Goal: Transaction & Acquisition: Purchase product/service

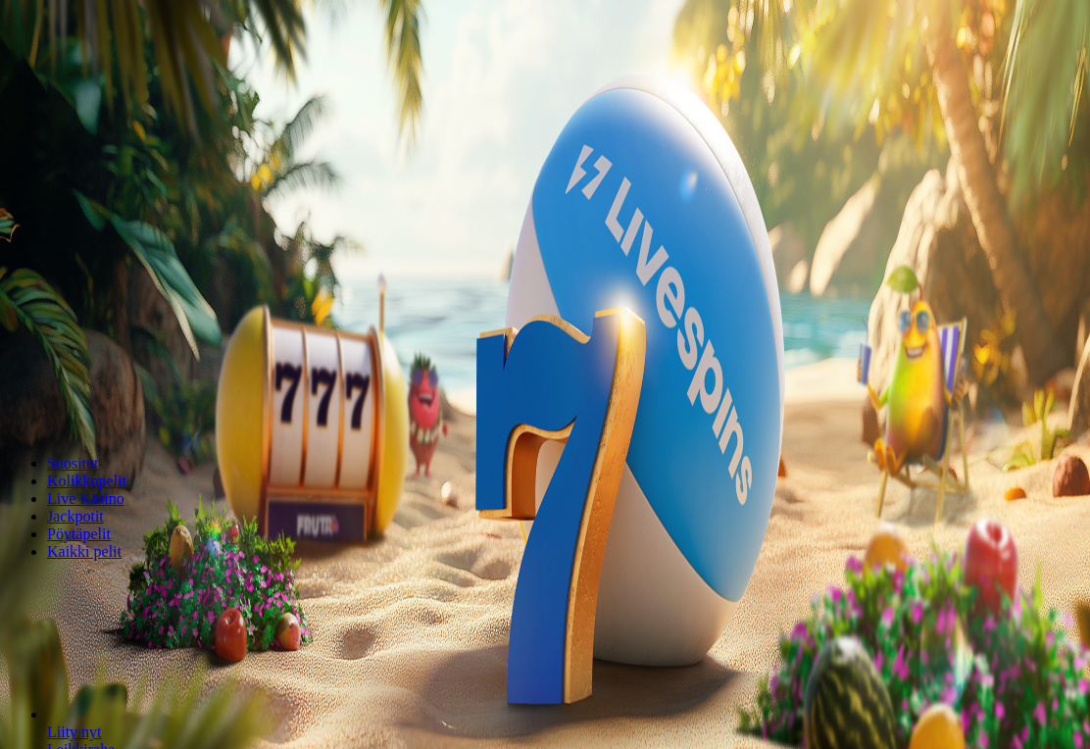
click at [112, 78] on span "Kirjaudu" at bounding box center [136, 71] width 48 height 15
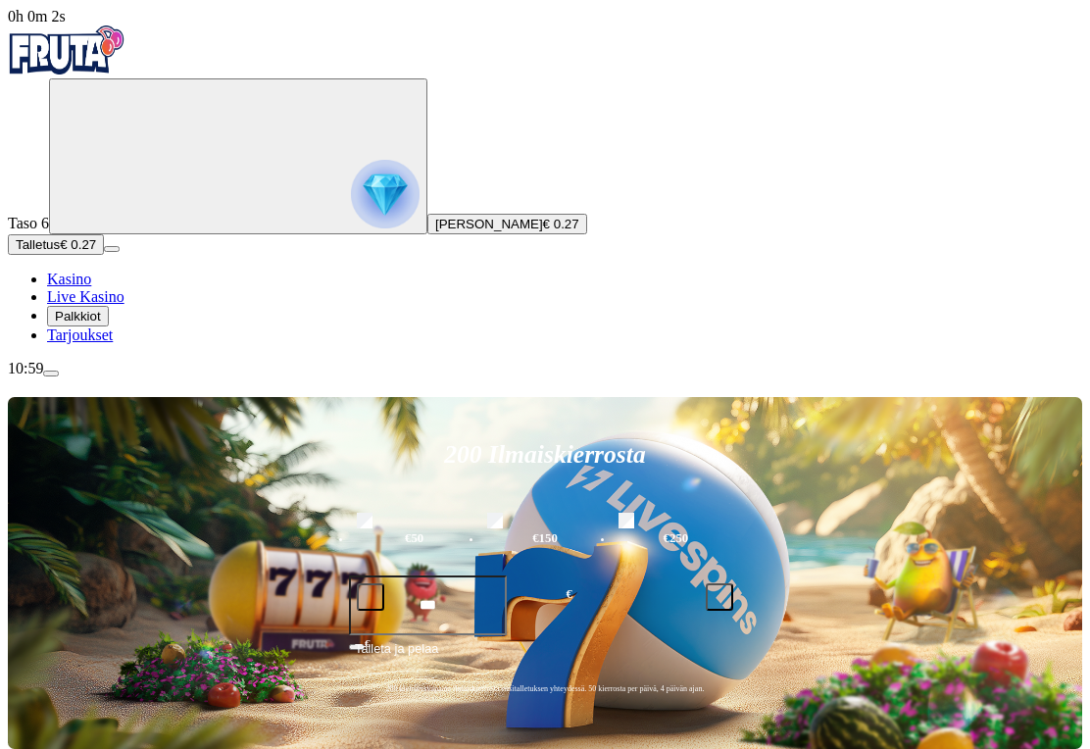
click at [98, 323] on span "Palkkiot" at bounding box center [78, 316] width 46 height 15
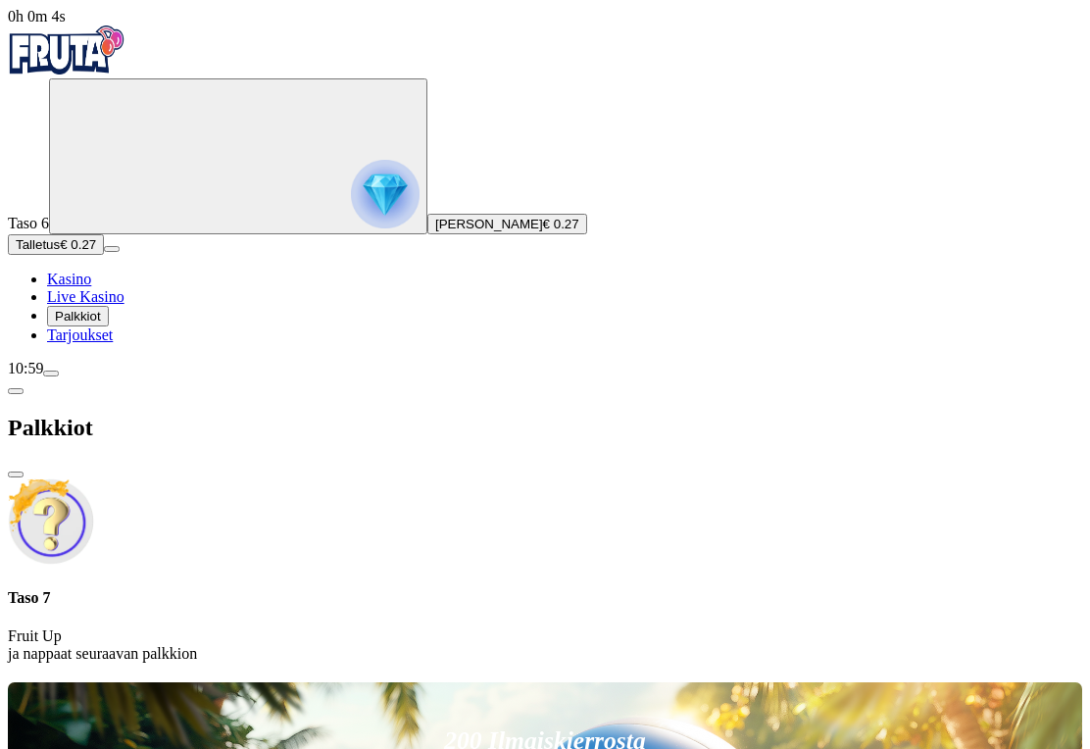
click at [16, 474] on span "close icon" at bounding box center [16, 474] width 0 height 0
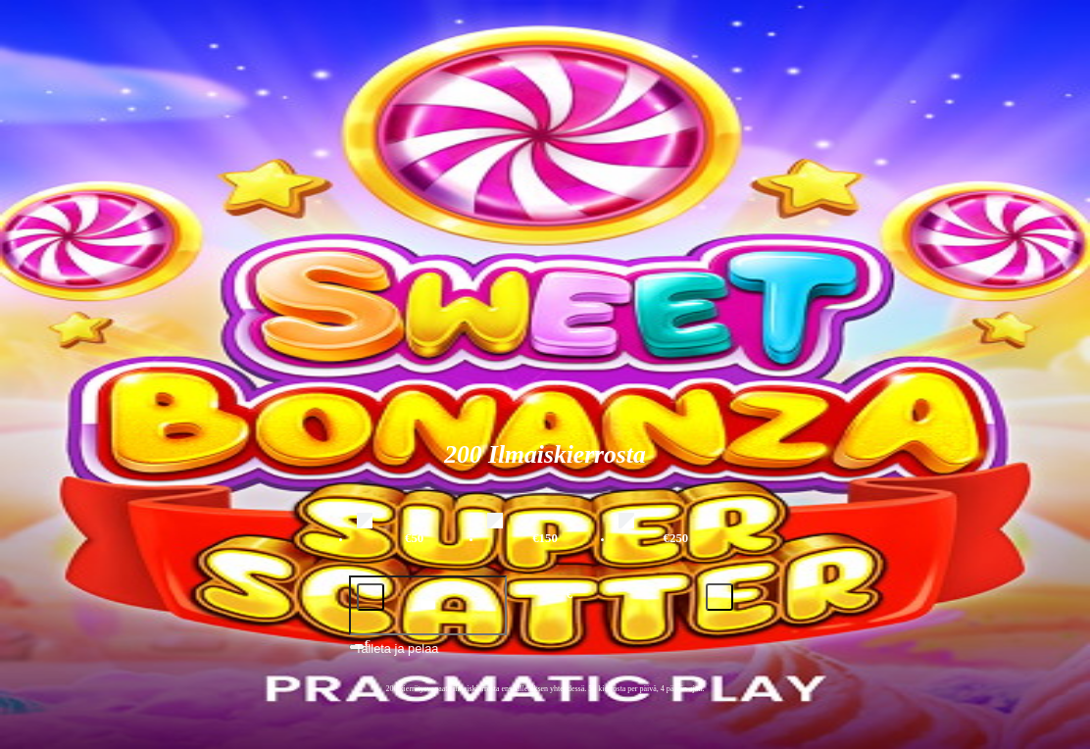
click at [507, 575] on input "***" at bounding box center [428, 605] width 158 height 60
type input "***"
click at [741, 638] on button "Talleta ja pelaa" at bounding box center [545, 656] width 392 height 37
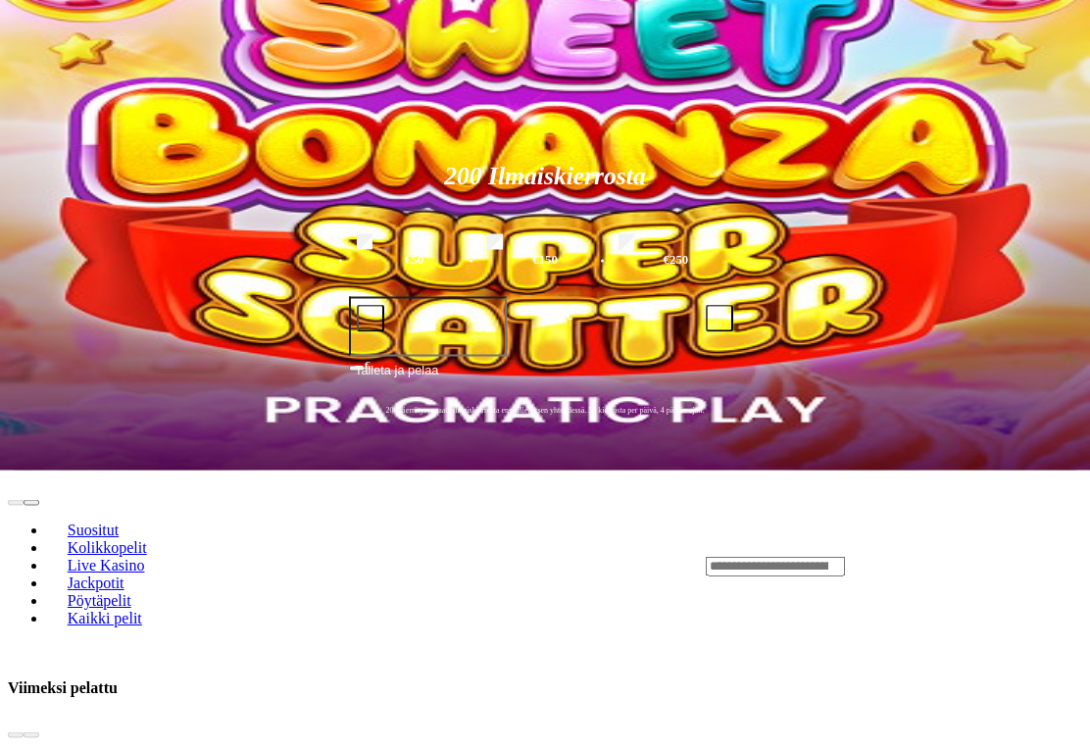
scroll to position [279, 0]
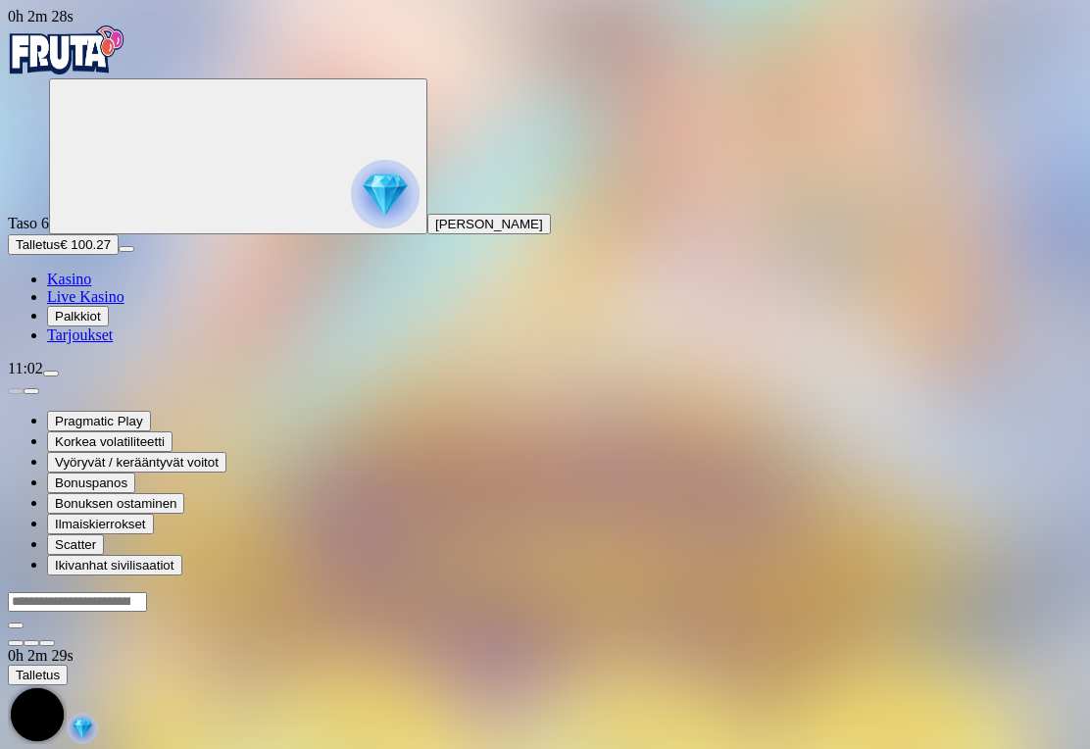
scroll to position [30, 0]
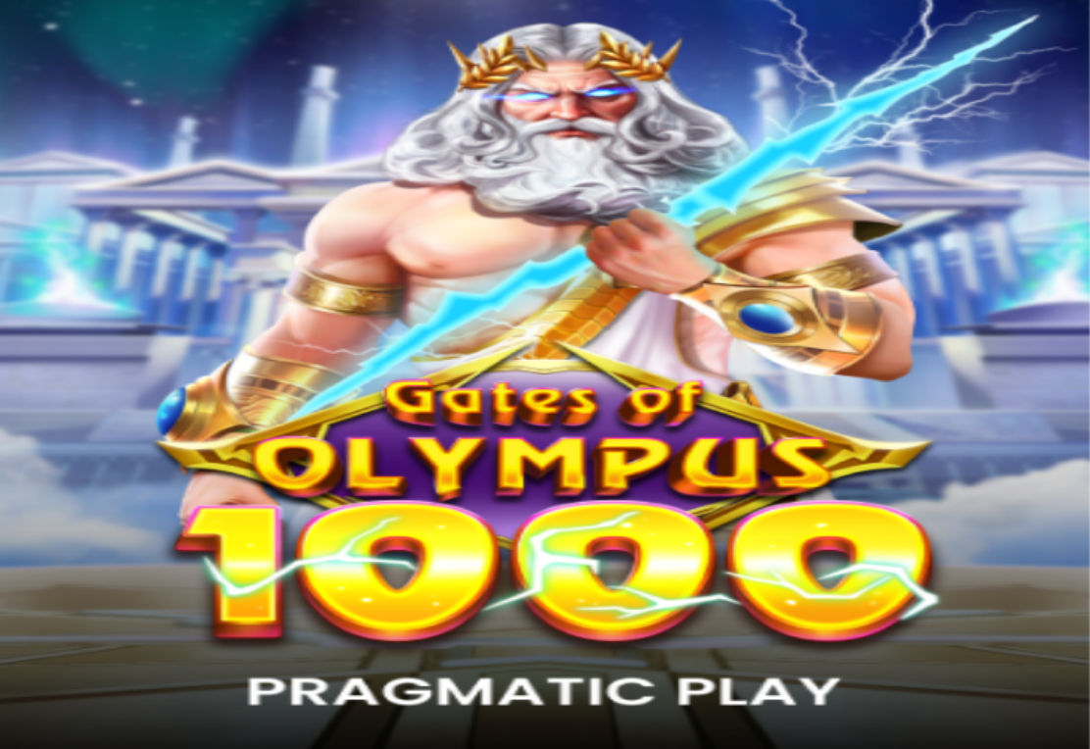
scroll to position [30, 0]
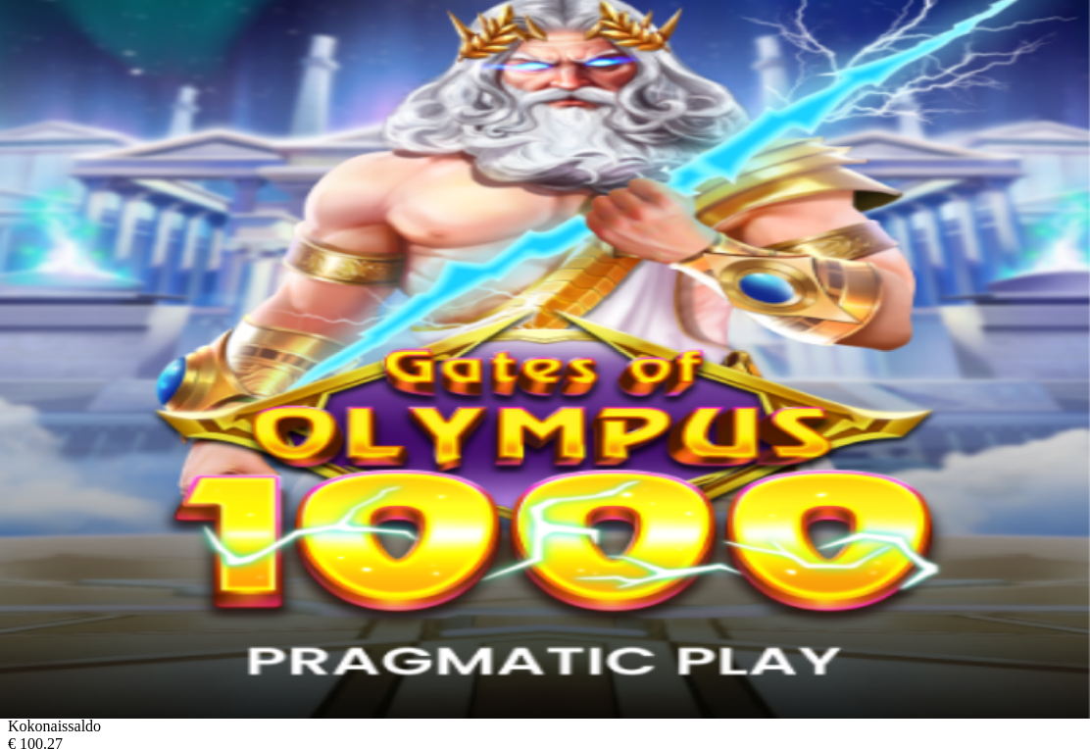
click at [91, 257] on span "Kasino" at bounding box center [69, 248] width 44 height 17
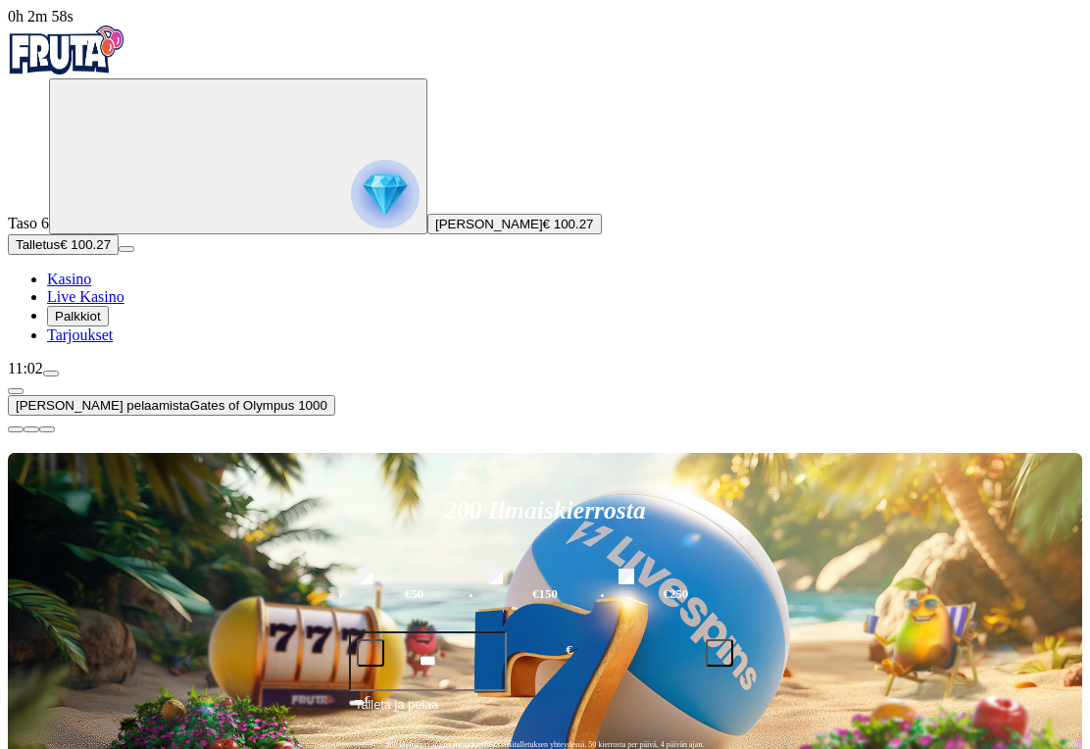
click at [24, 394] on button "button" at bounding box center [16, 391] width 16 height 6
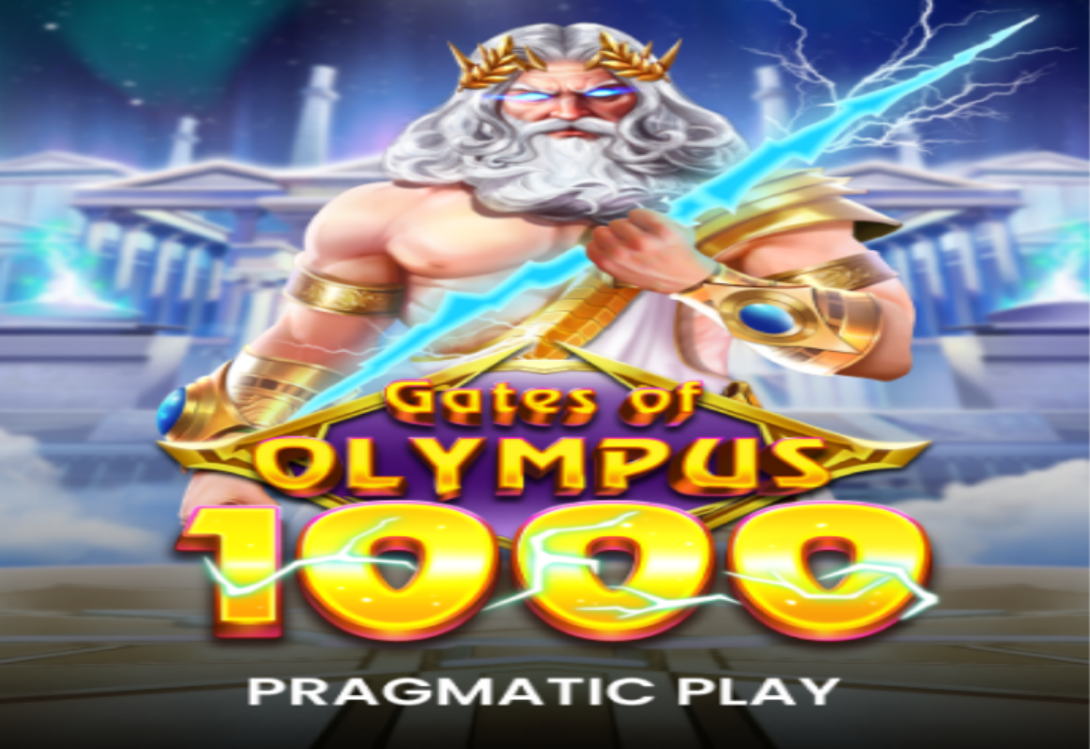
click at [91, 287] on span "Kasino" at bounding box center [69, 278] width 44 height 17
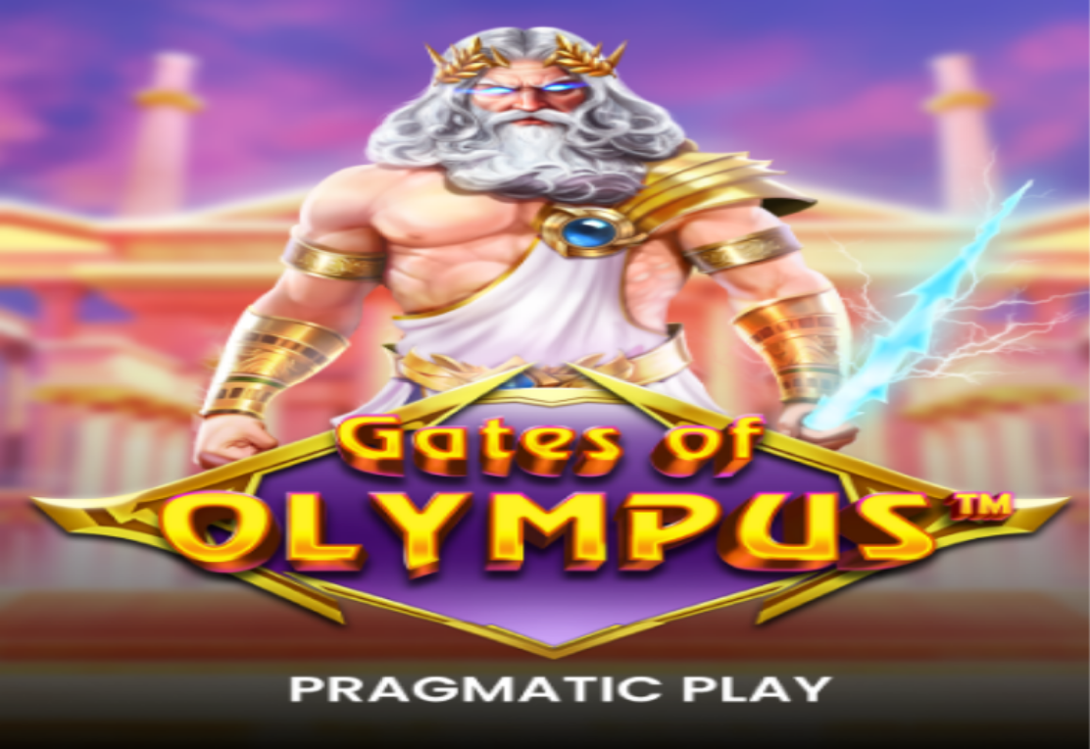
scroll to position [30, 0]
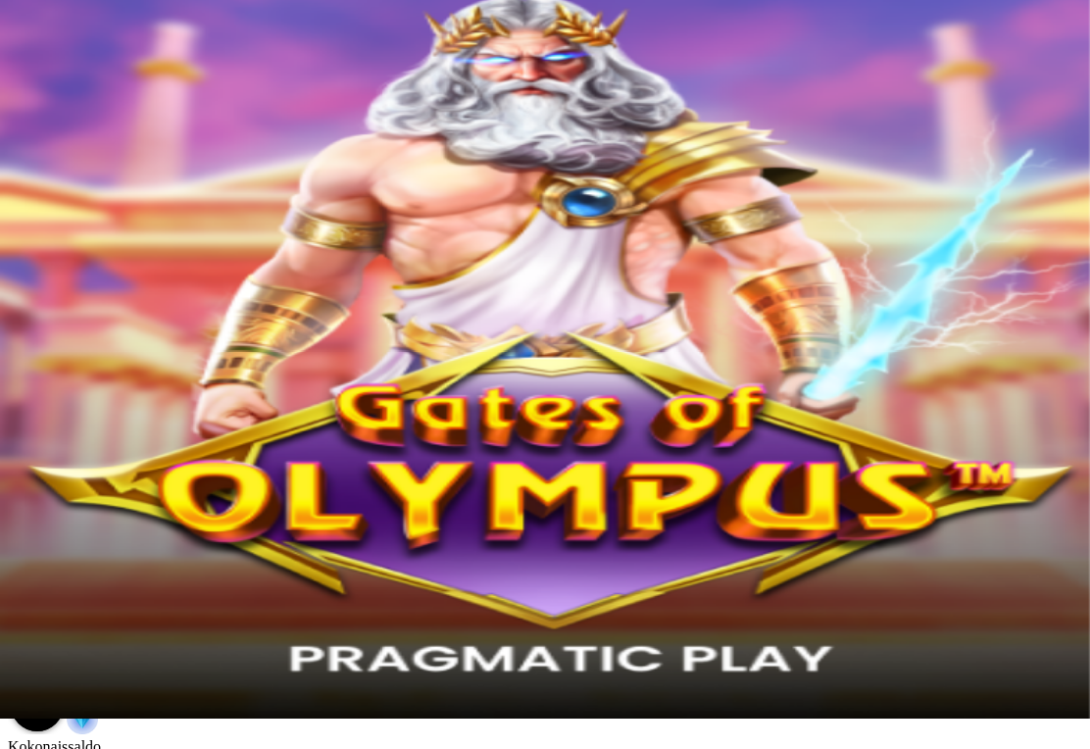
click at [51, 343] on span "menu icon" at bounding box center [51, 343] width 0 height 0
click at [180, 314] on ul "Kasino Live Kasino Palkkiot Tarjoukset" at bounding box center [545, 277] width 1074 height 74
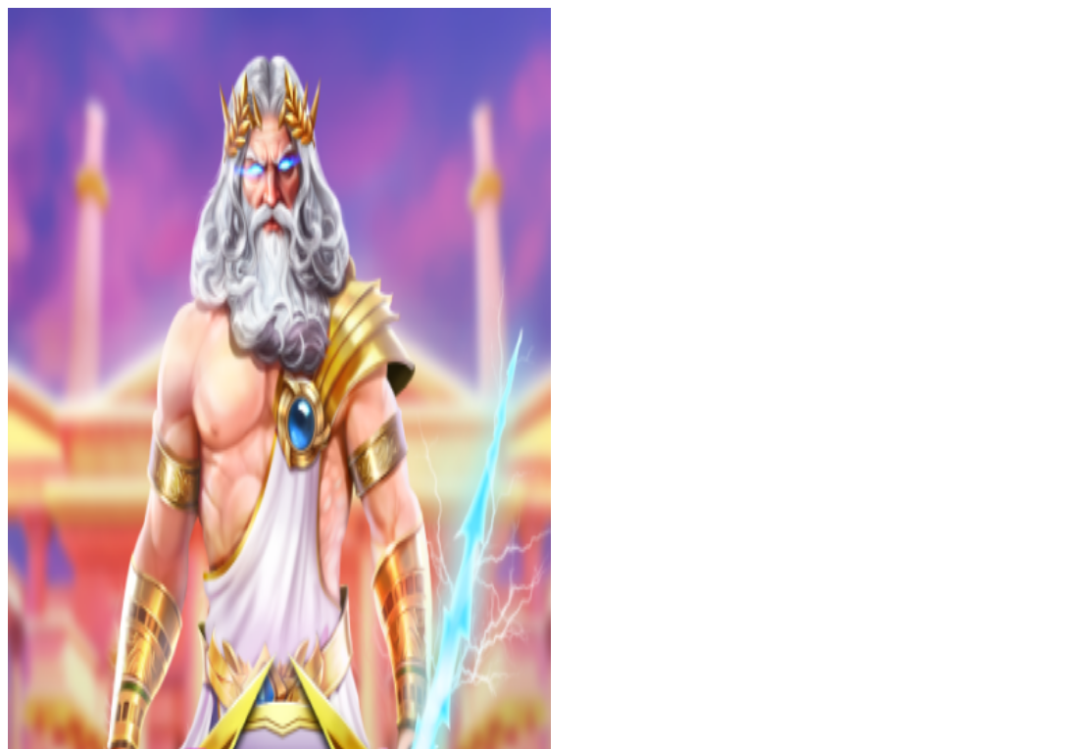
click at [16, 662] on span "close icon" at bounding box center [16, 662] width 0 height 0
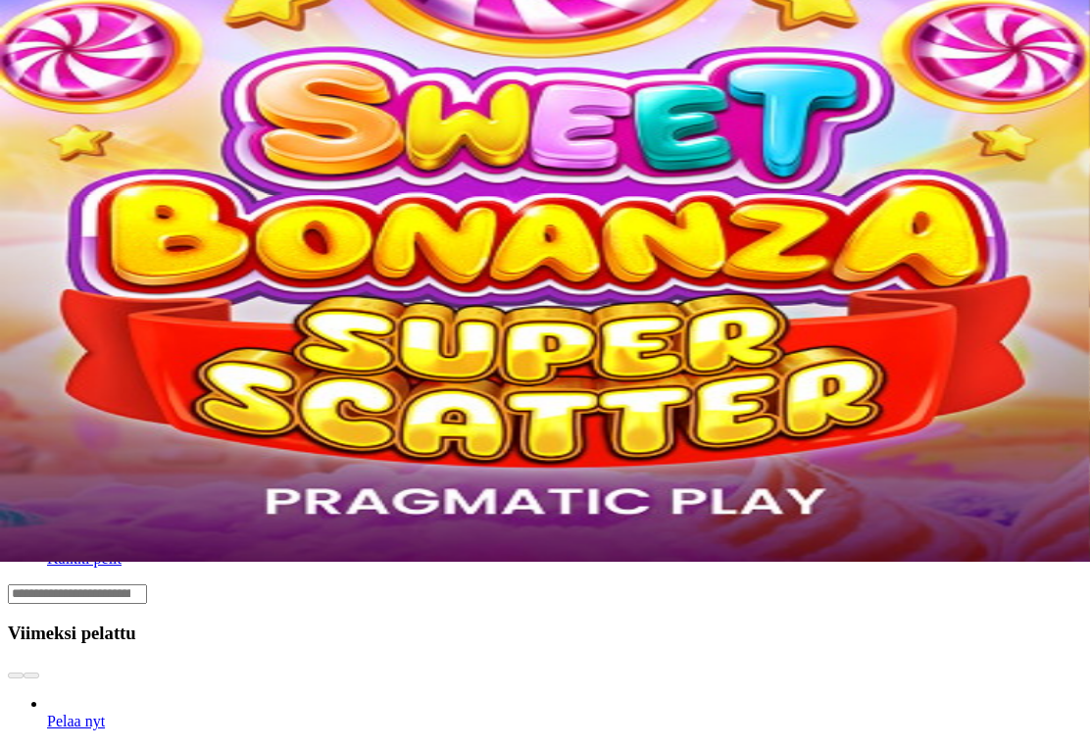
scroll to position [186, 0]
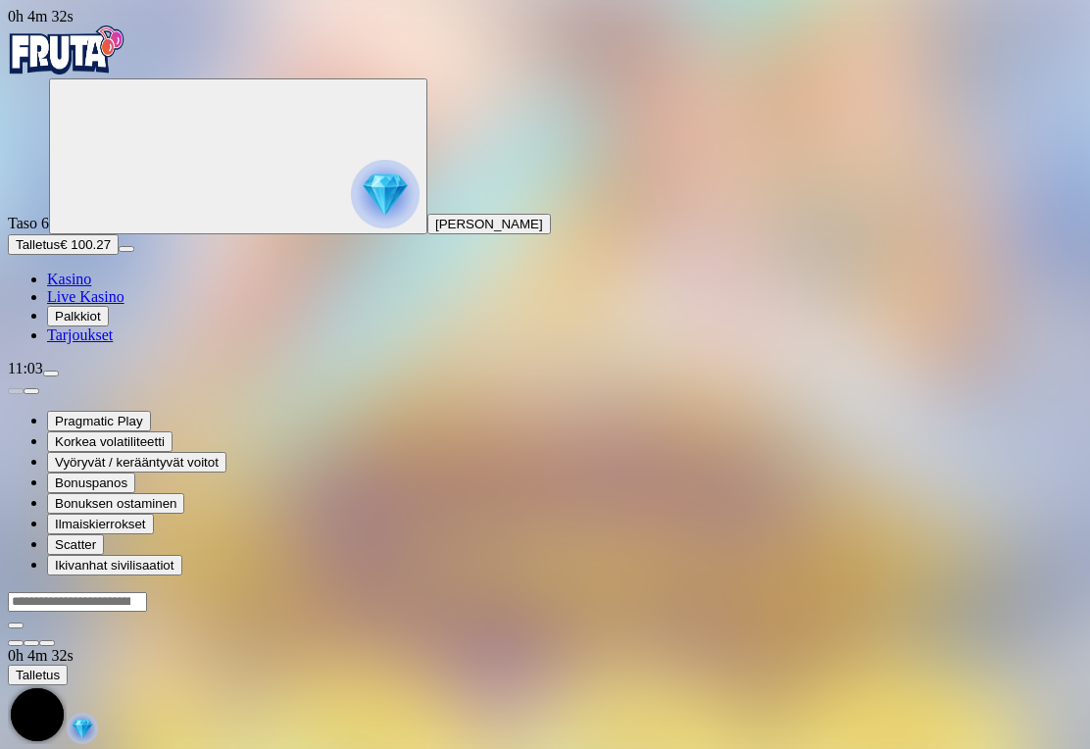
scroll to position [30, 0]
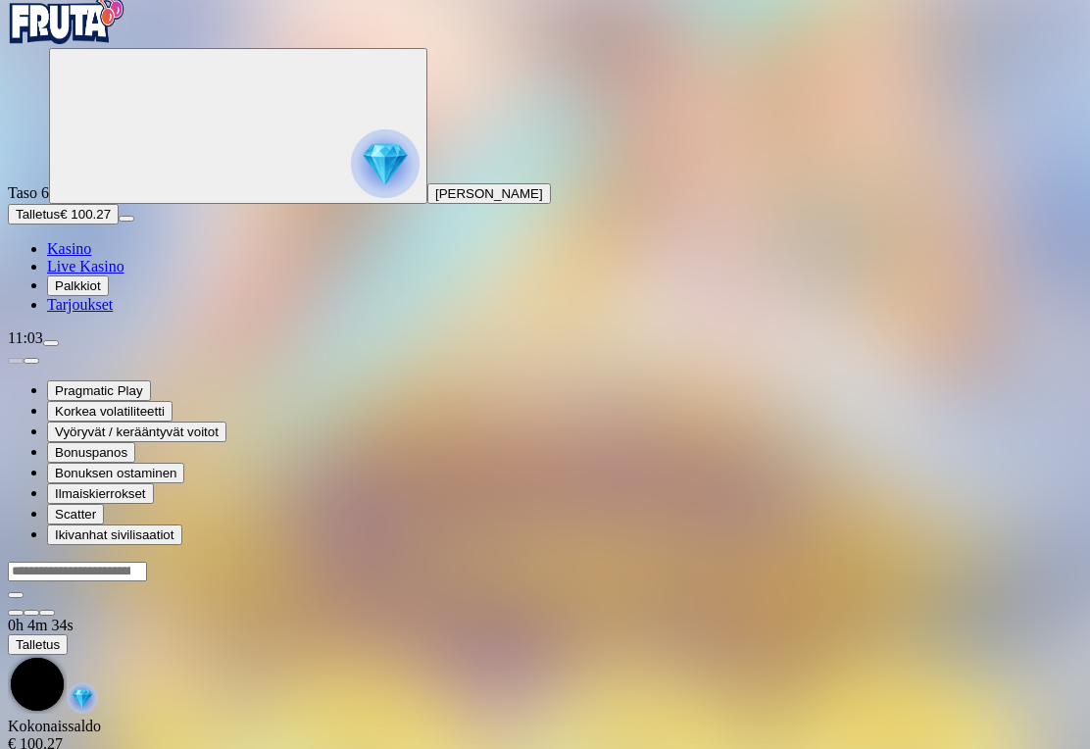
click at [91, 257] on span "Kasino" at bounding box center [69, 248] width 44 height 17
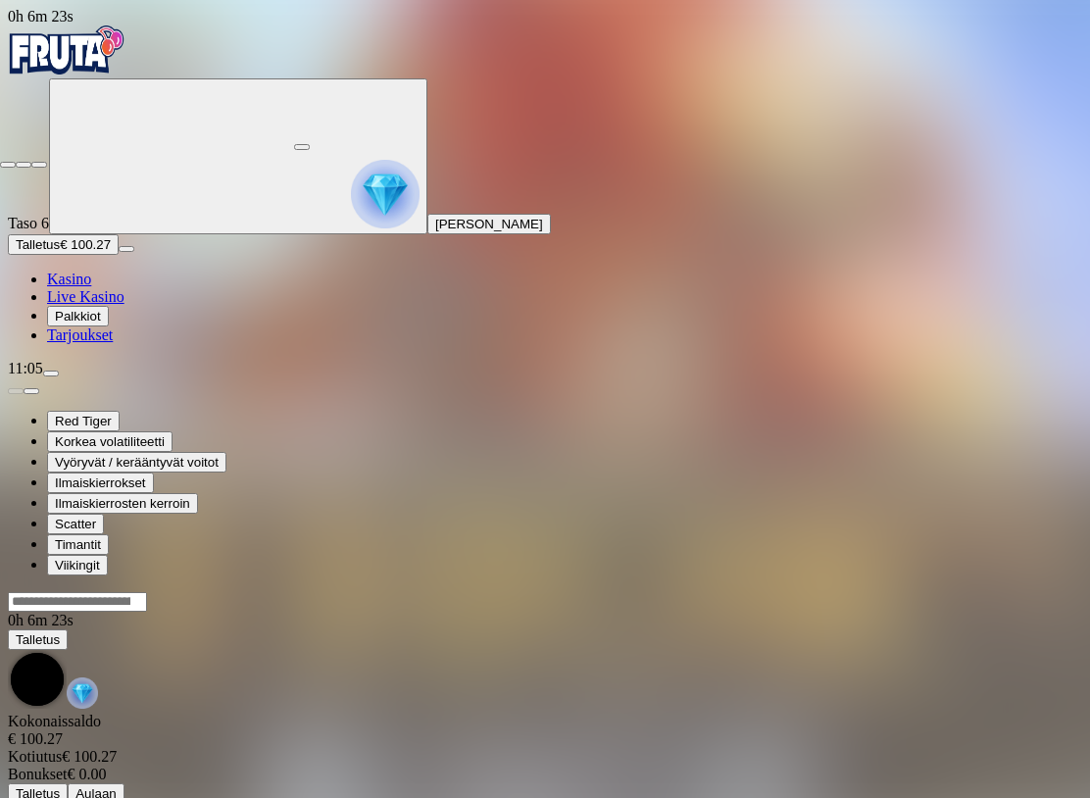
click at [39, 165] on span "fullscreen-exit icon" at bounding box center [39, 165] width 0 height 0
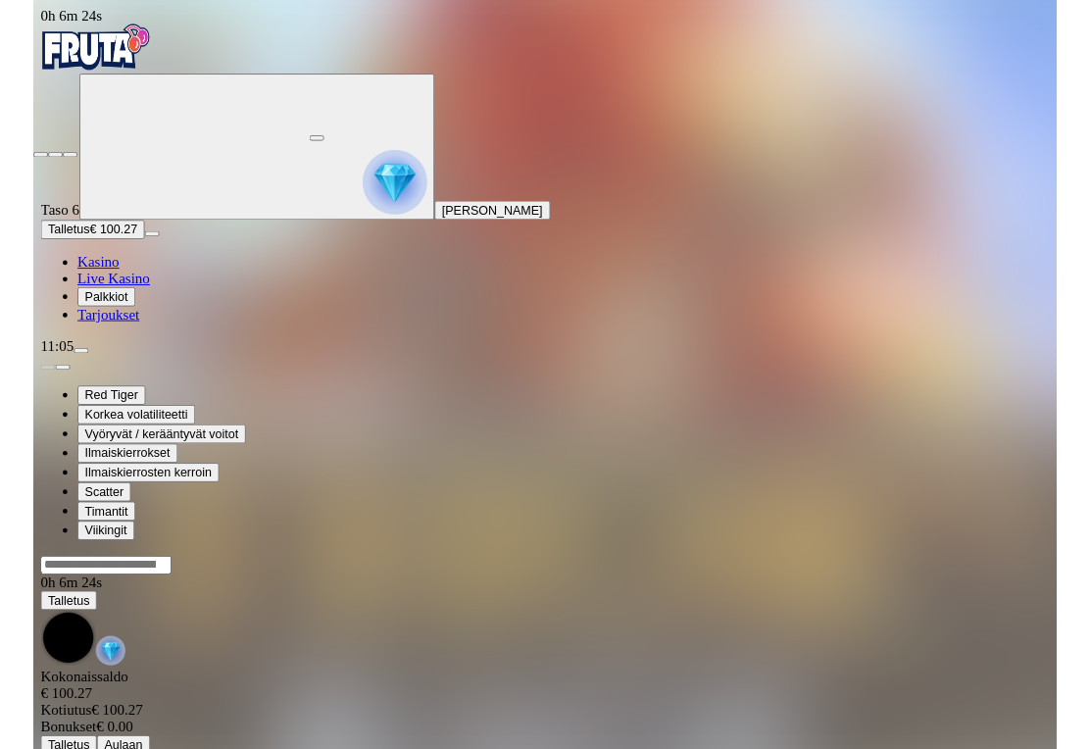
scroll to position [30, 0]
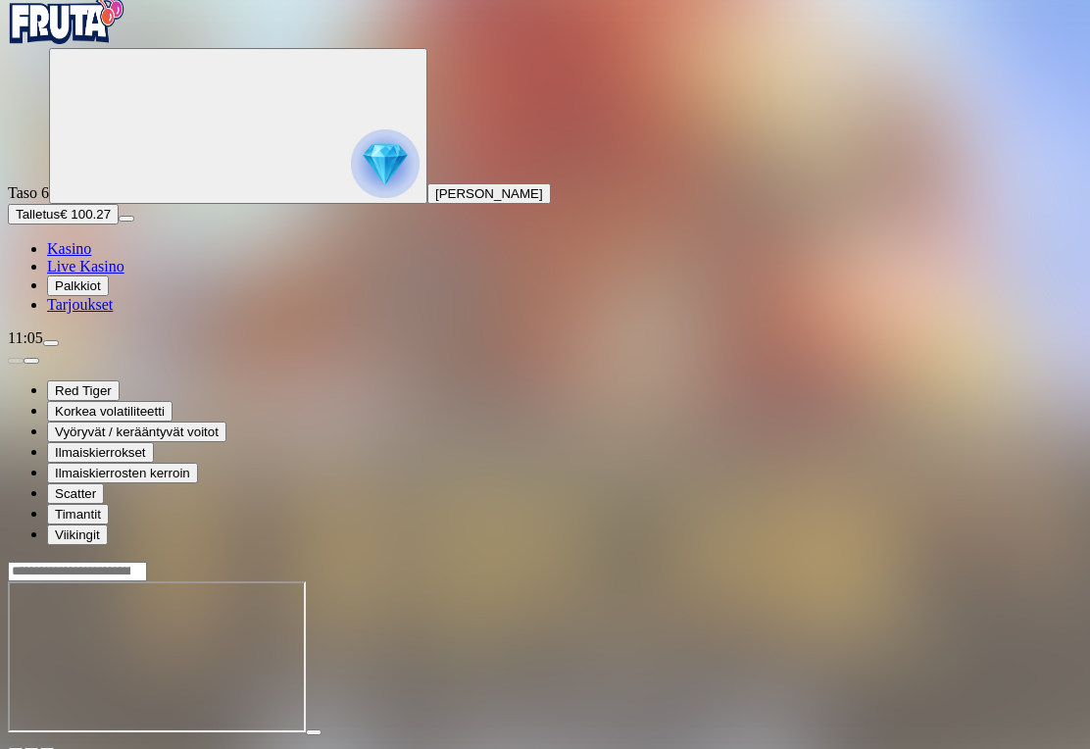
click at [47, 748] on span "fullscreen icon" at bounding box center [47, 750] width 0 height 0
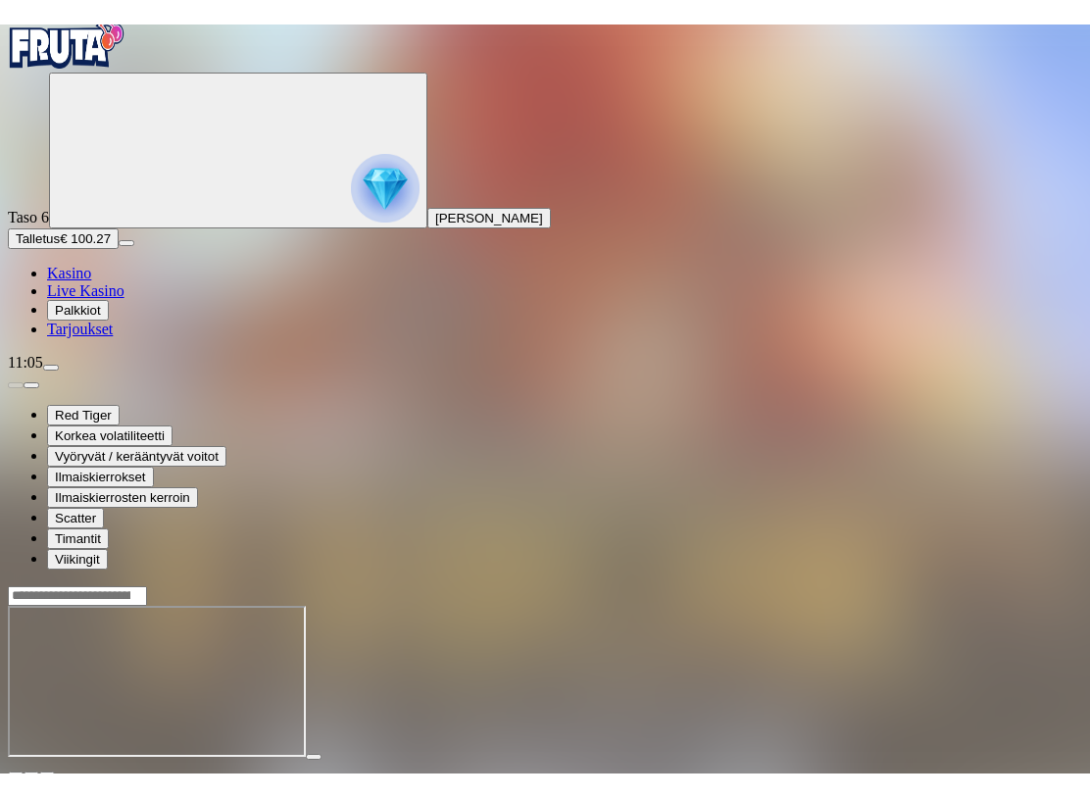
scroll to position [0, 0]
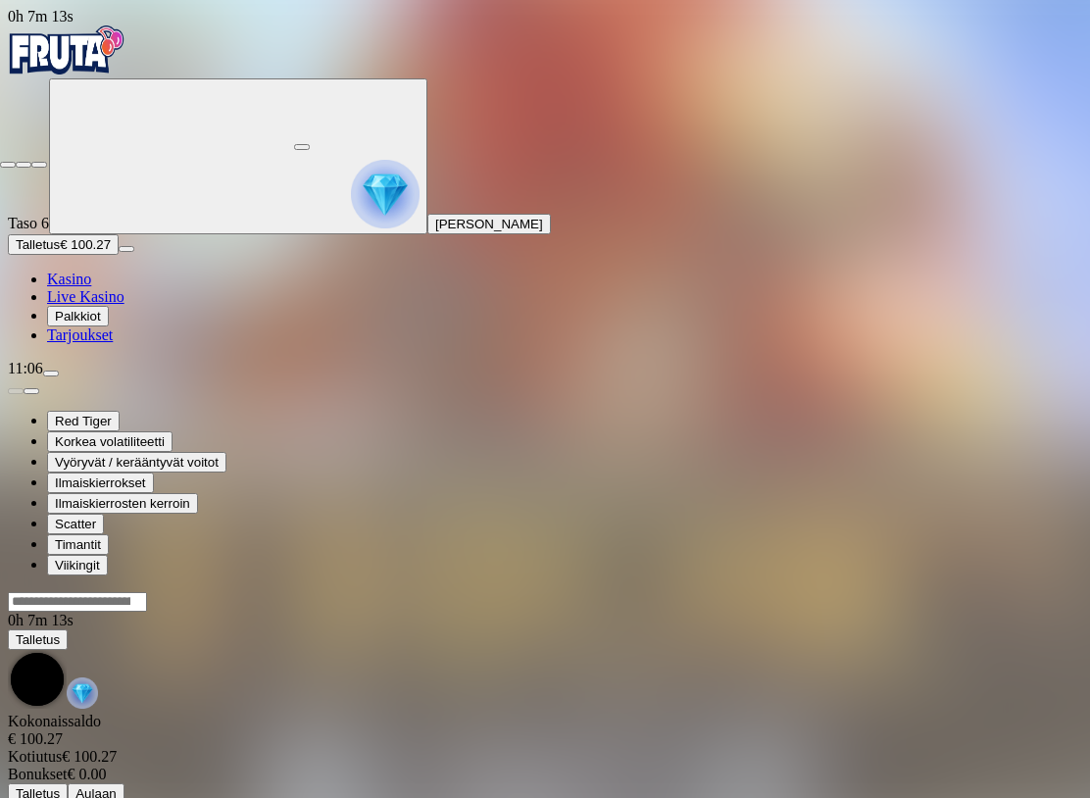
click at [47, 162] on button "button" at bounding box center [39, 165] width 16 height 6
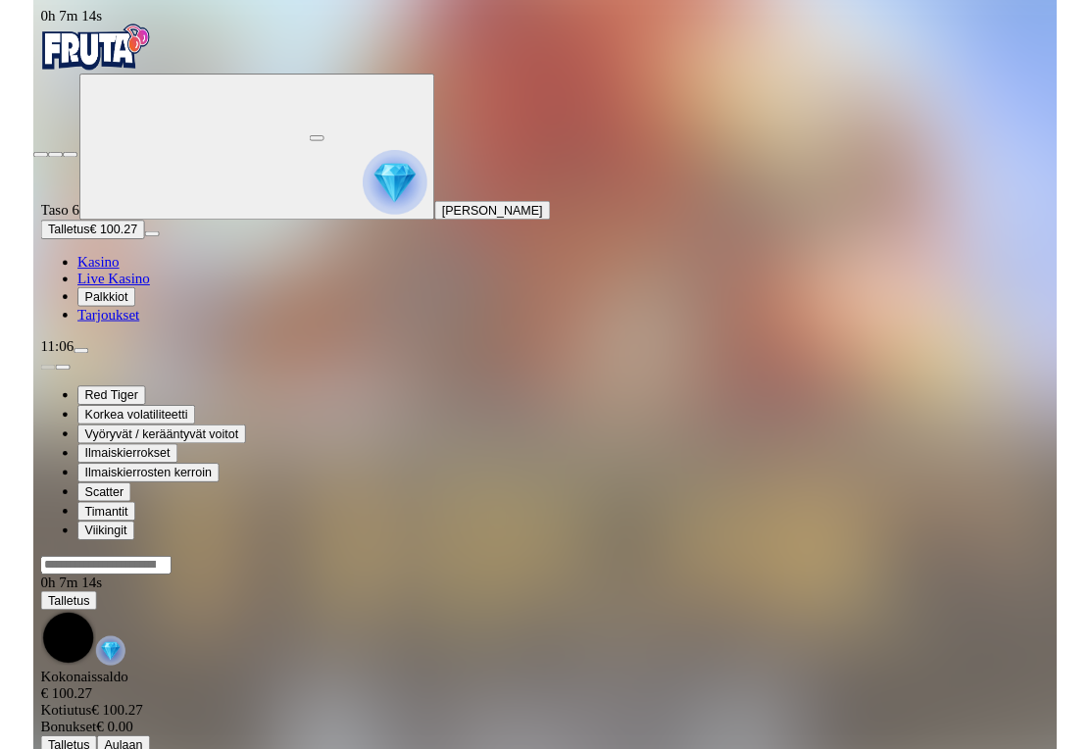
scroll to position [30, 0]
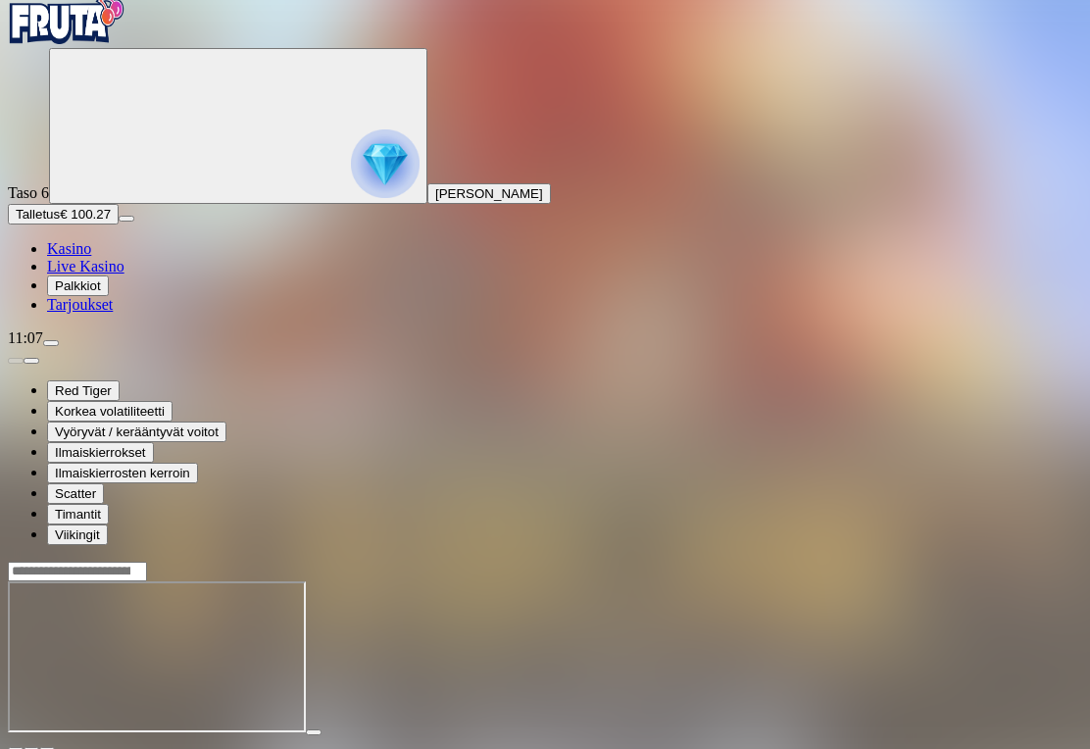
click at [16, 748] on span "close icon" at bounding box center [16, 750] width 0 height 0
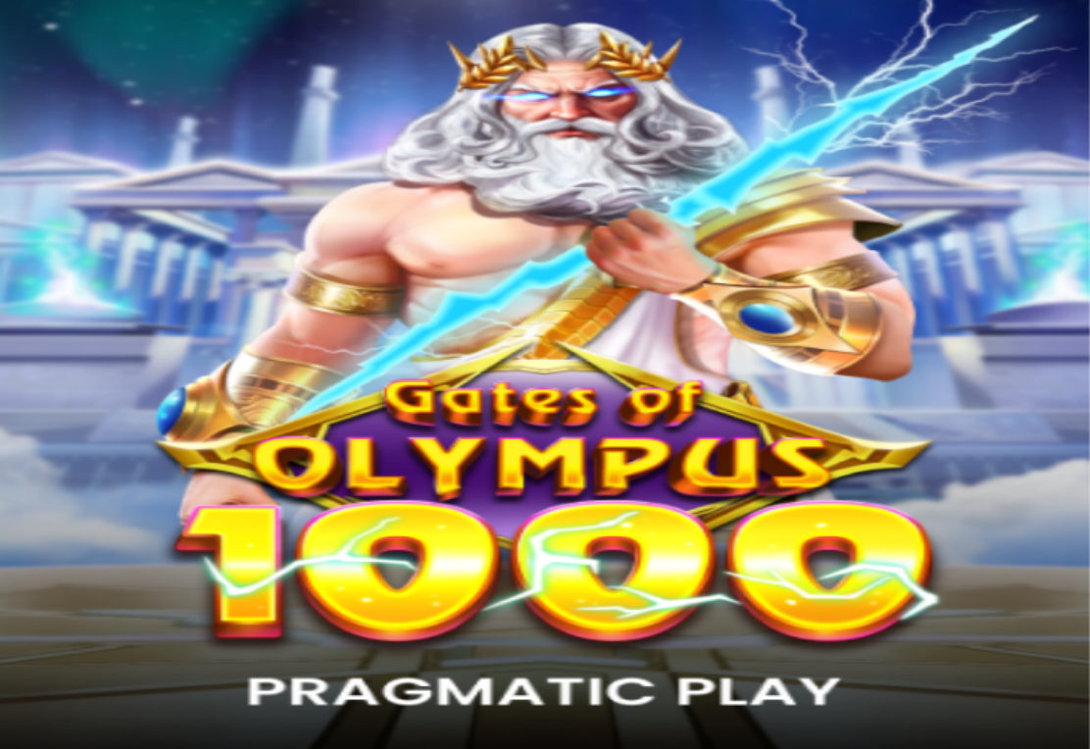
click at [91, 287] on span "Kasino" at bounding box center [69, 278] width 44 height 17
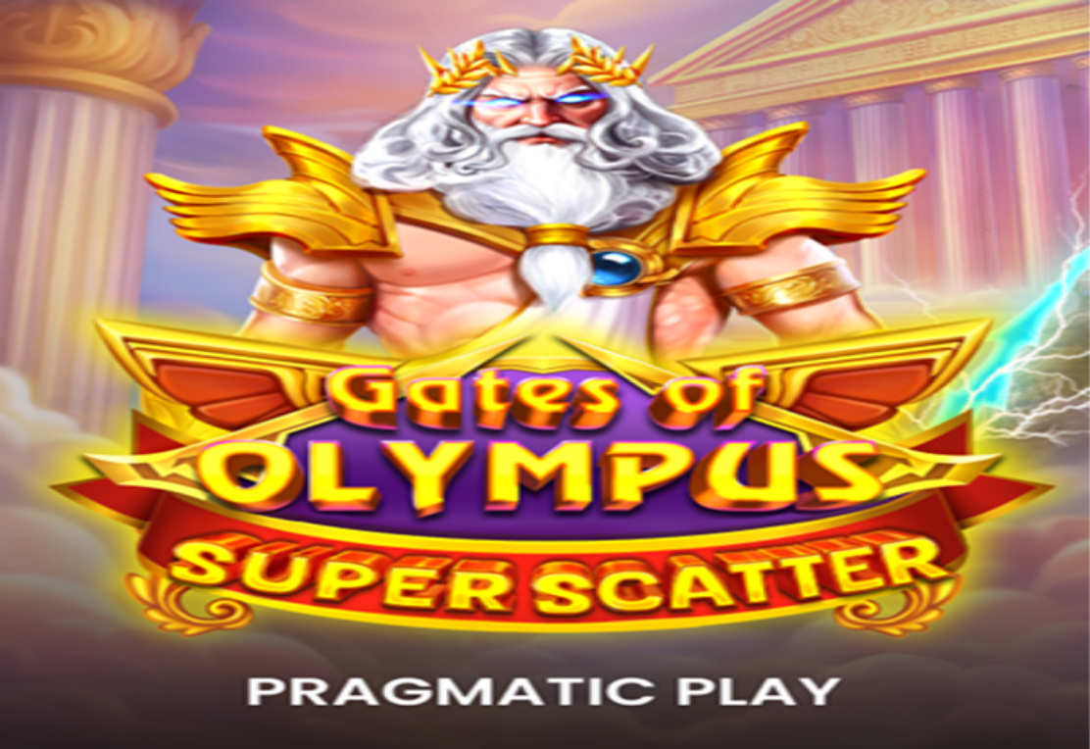
click at [104, 305] on link "Live Kasino" at bounding box center [85, 296] width 77 height 17
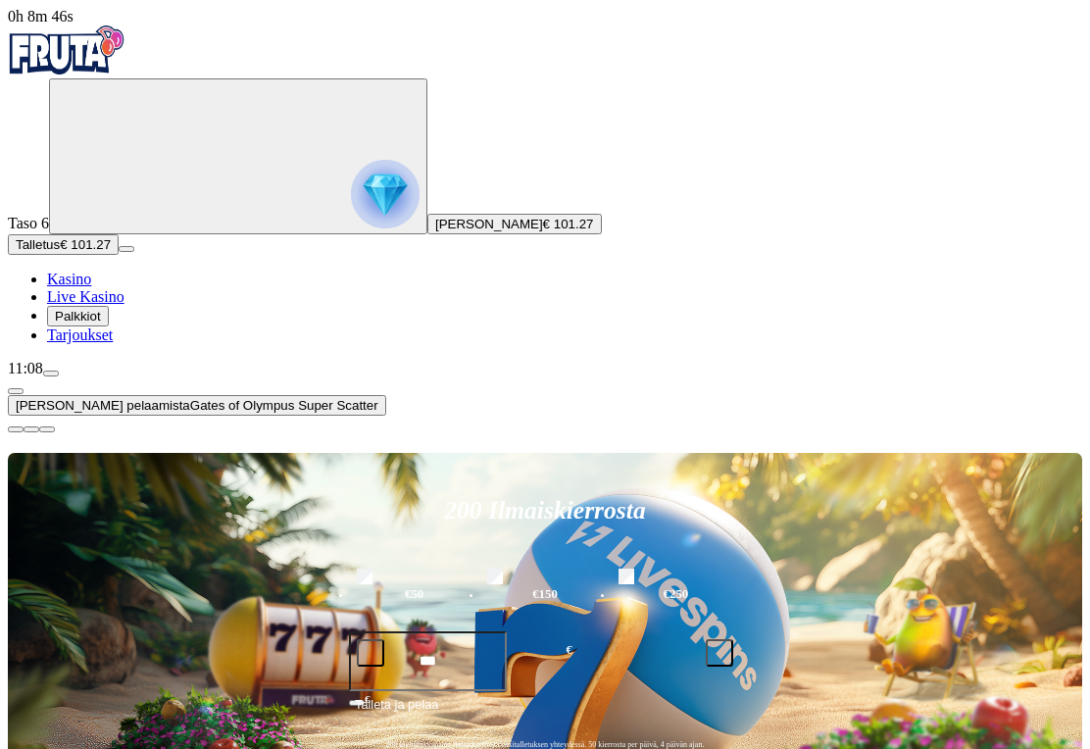
click at [91, 287] on link "Kasino" at bounding box center [69, 278] width 44 height 17
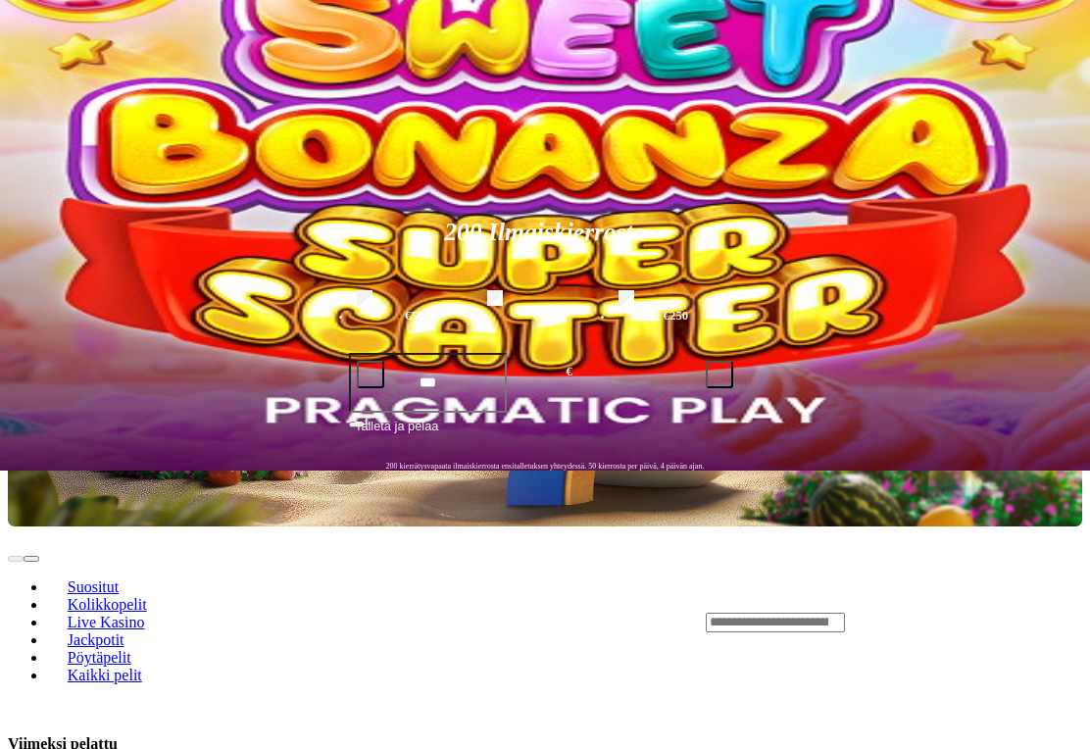
scroll to position [279, 0]
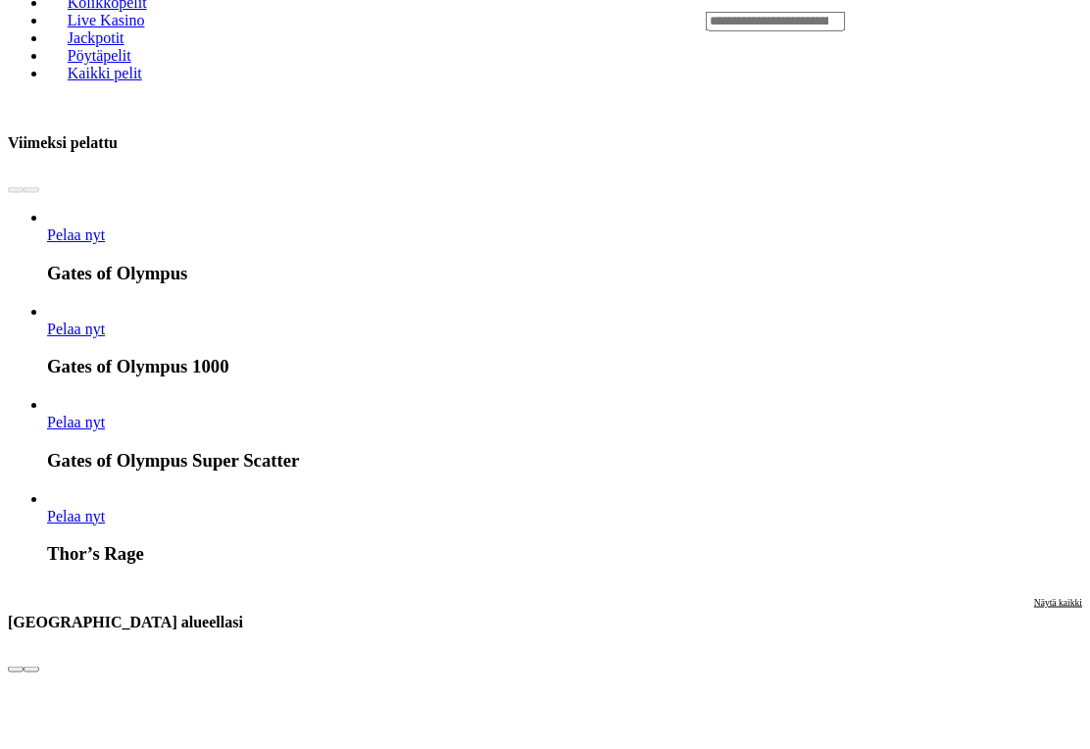
scroll to position [880, 0]
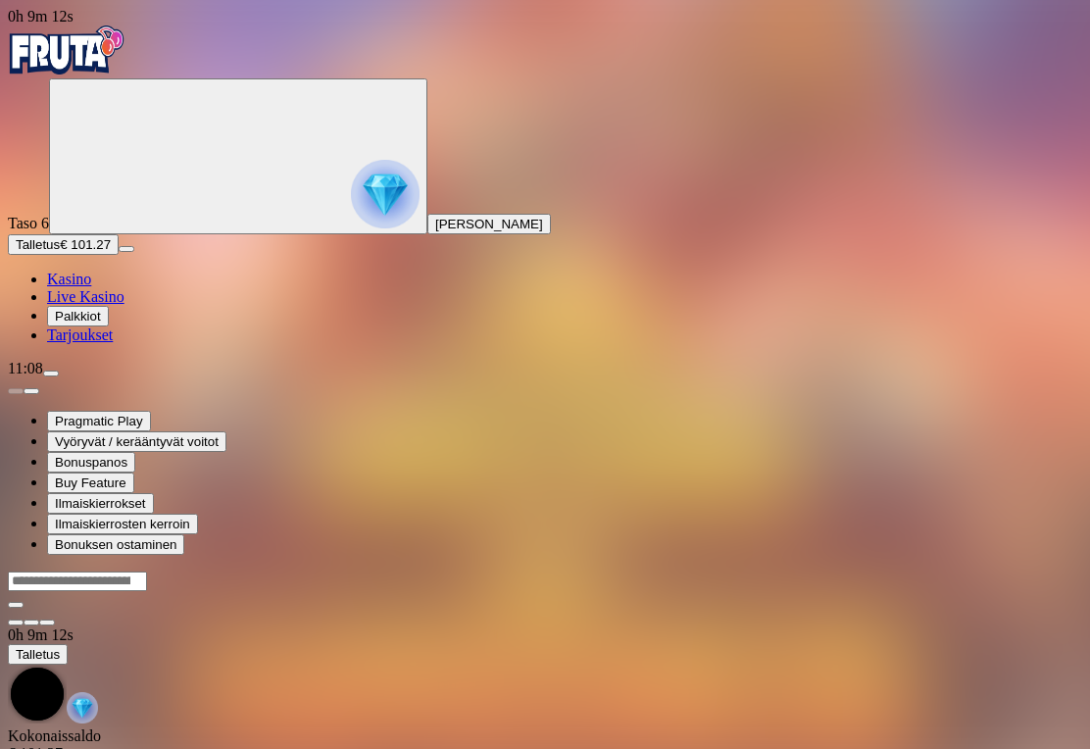
click at [91, 287] on span "Kasino" at bounding box center [69, 278] width 44 height 17
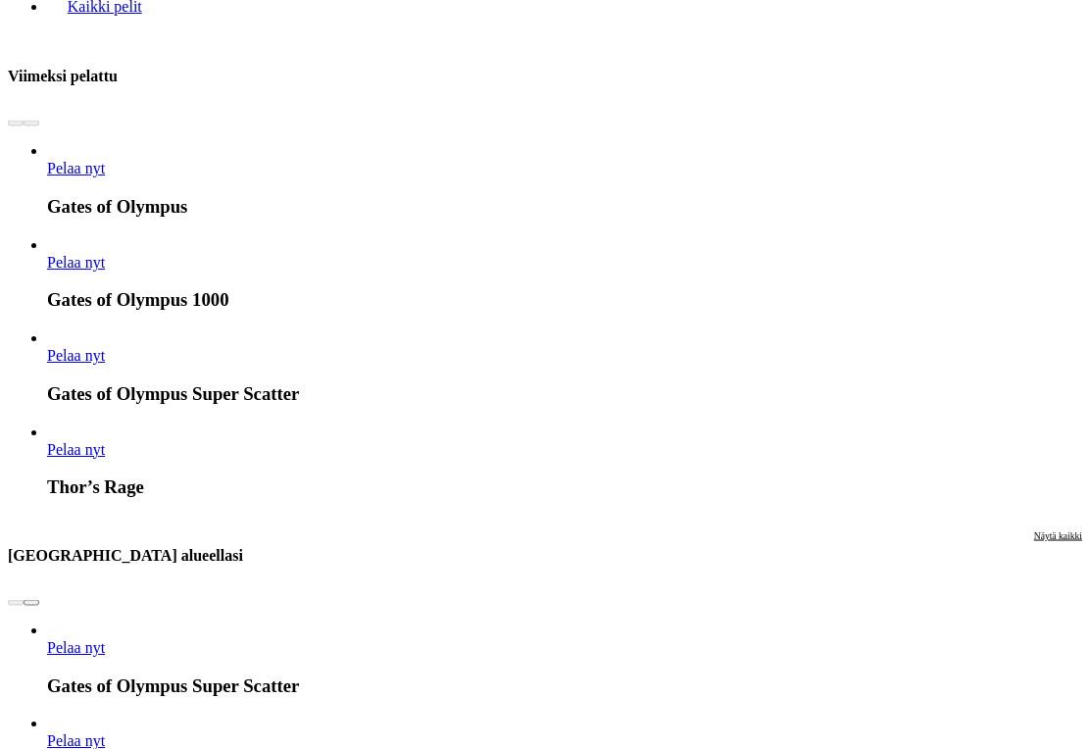
scroll to position [947, 0]
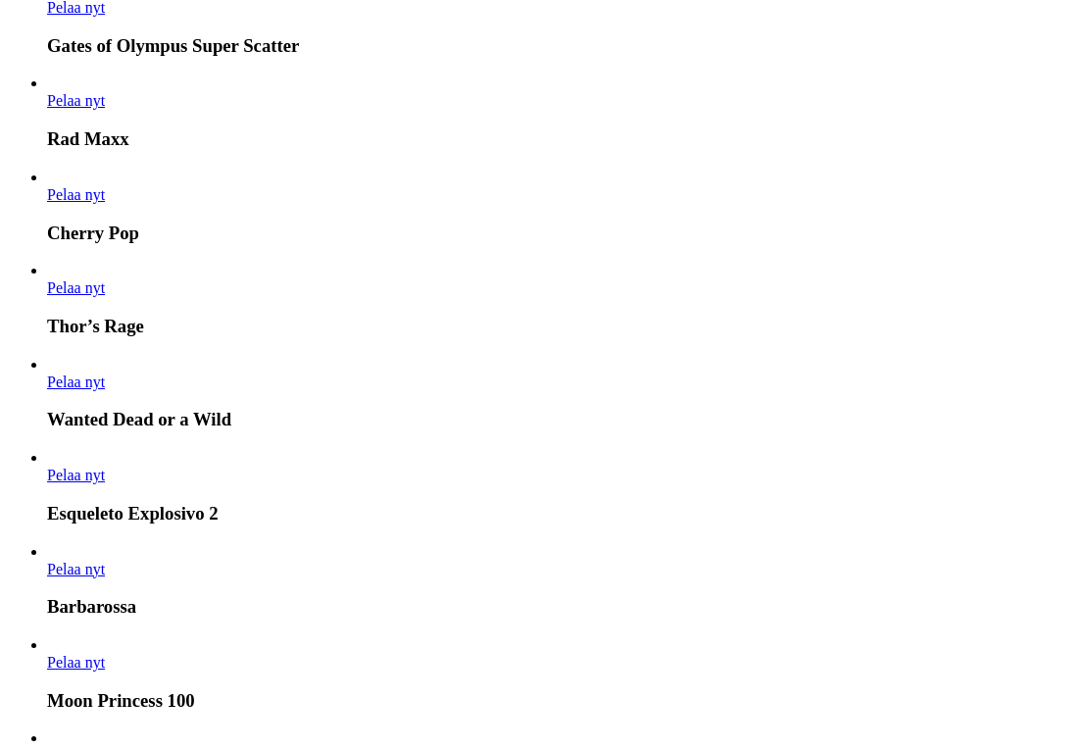
scroll to position [1588, 0]
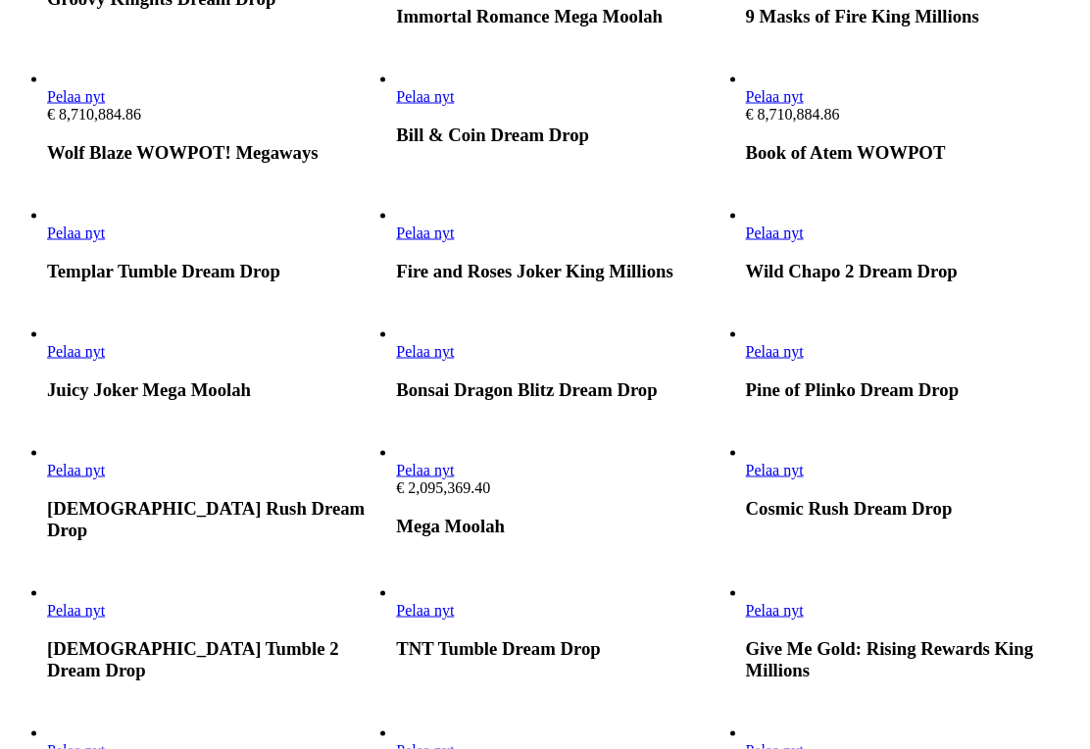
scroll to position [616, 0]
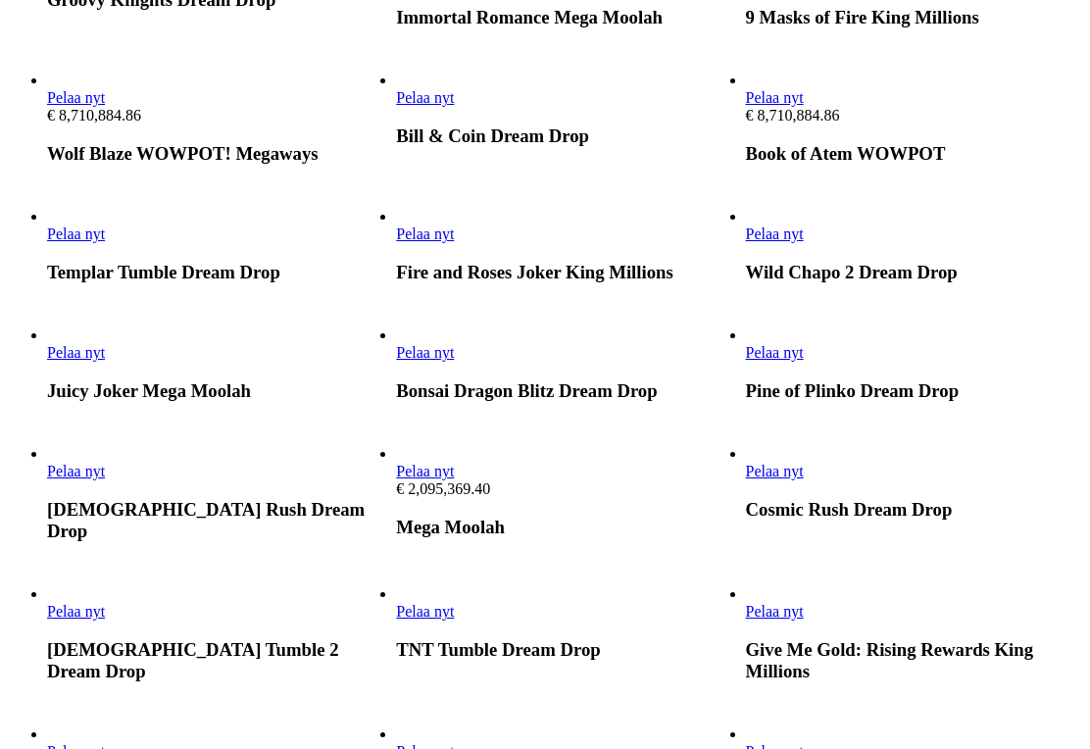
click at [454, 242] on span "Pelaa nyt" at bounding box center [425, 233] width 58 height 17
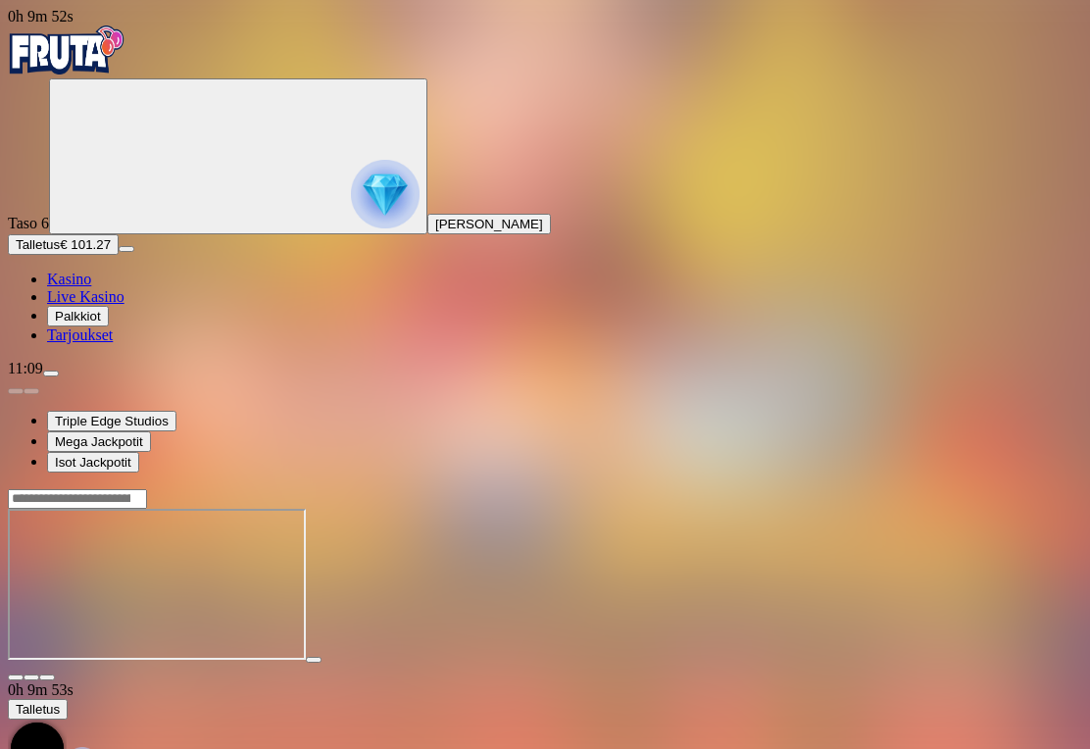
click at [47, 677] on span "fullscreen icon" at bounding box center [47, 677] width 0 height 0
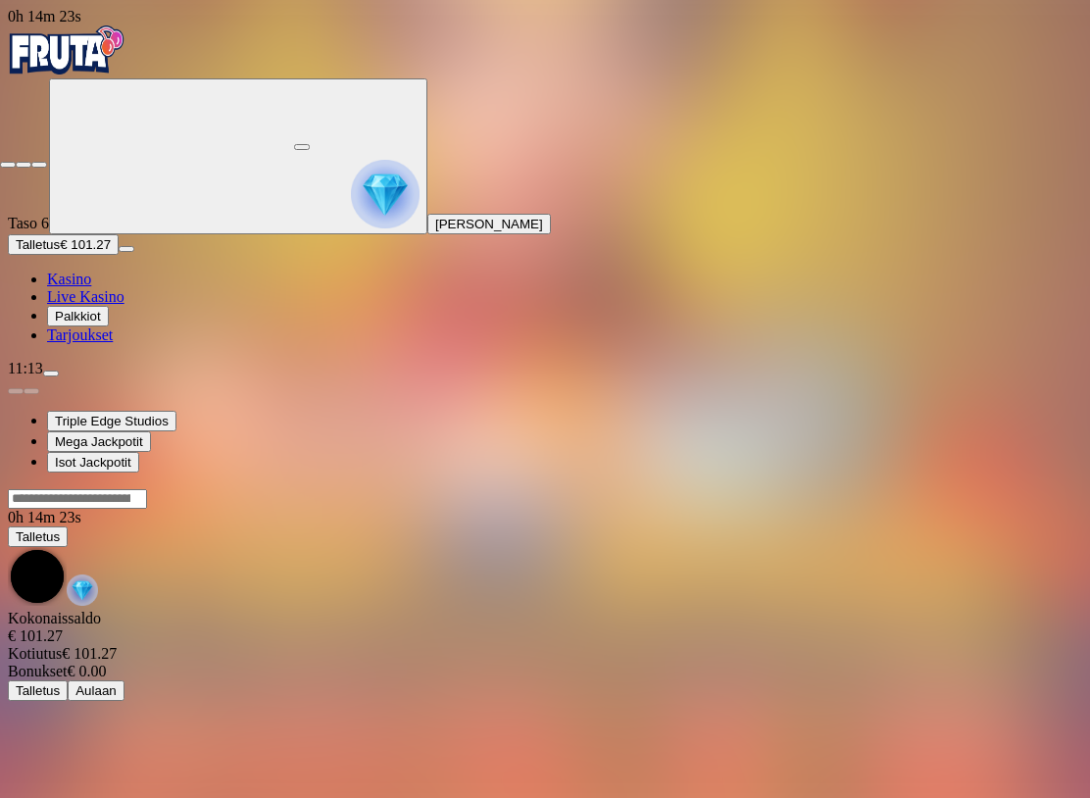
click at [8, 165] on span "close icon" at bounding box center [8, 165] width 0 height 0
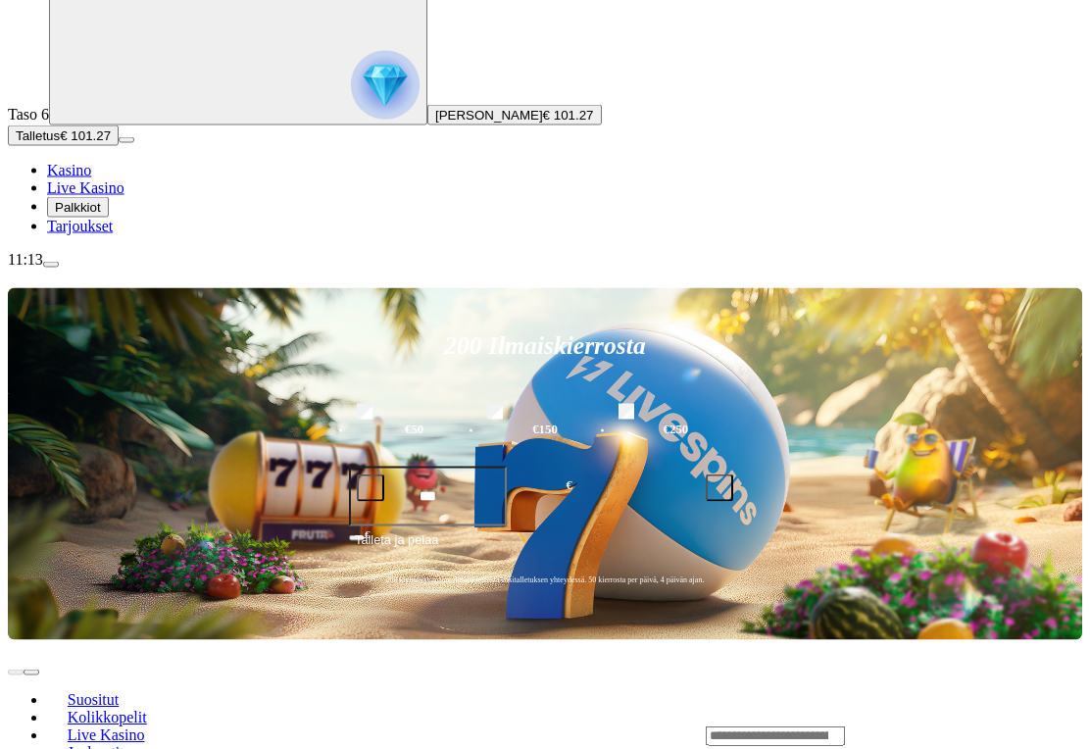
scroll to position [112, 0]
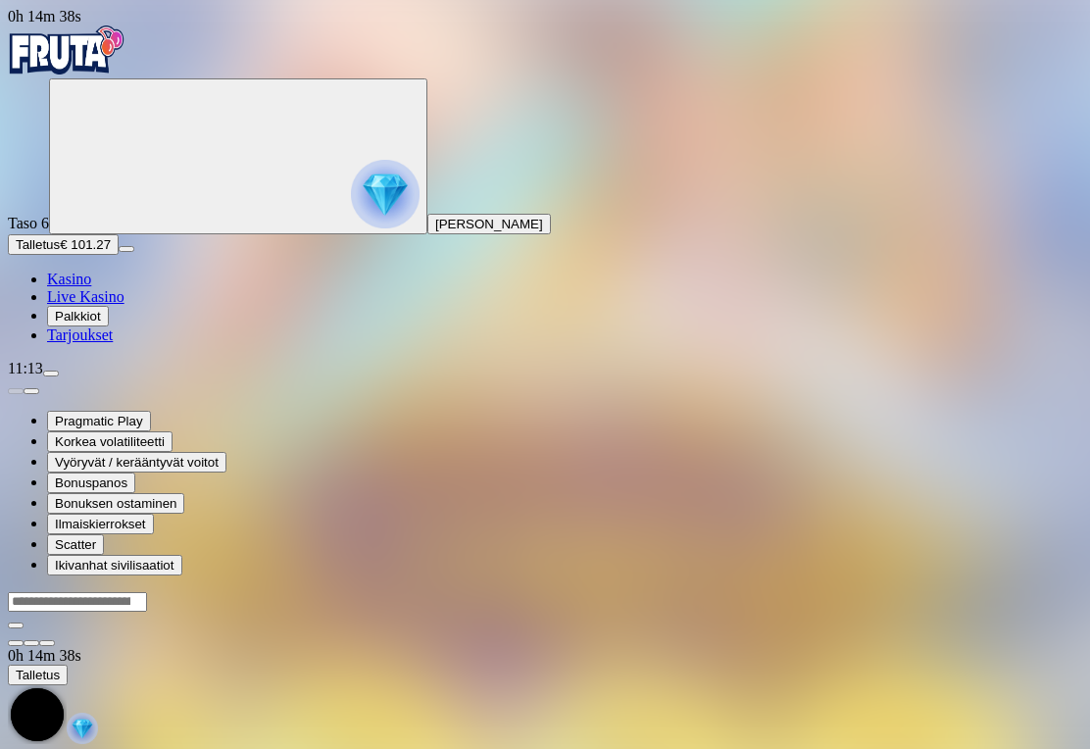
click at [91, 287] on span "Kasino" at bounding box center [69, 278] width 44 height 17
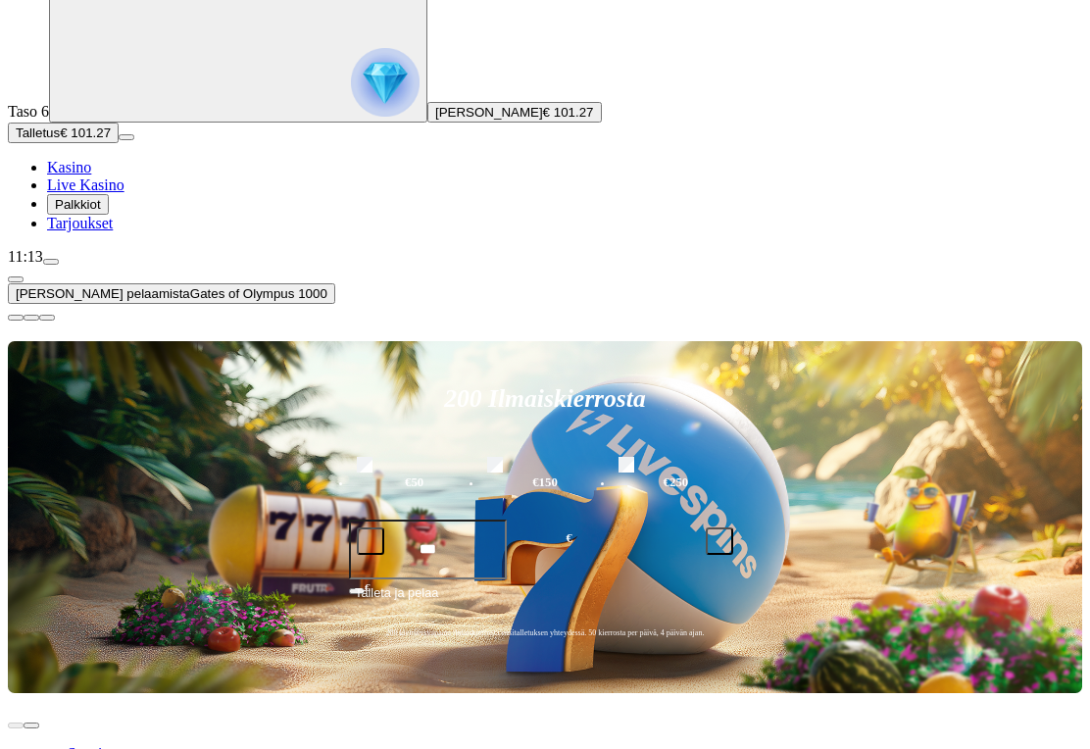
scroll to position [190, 0]
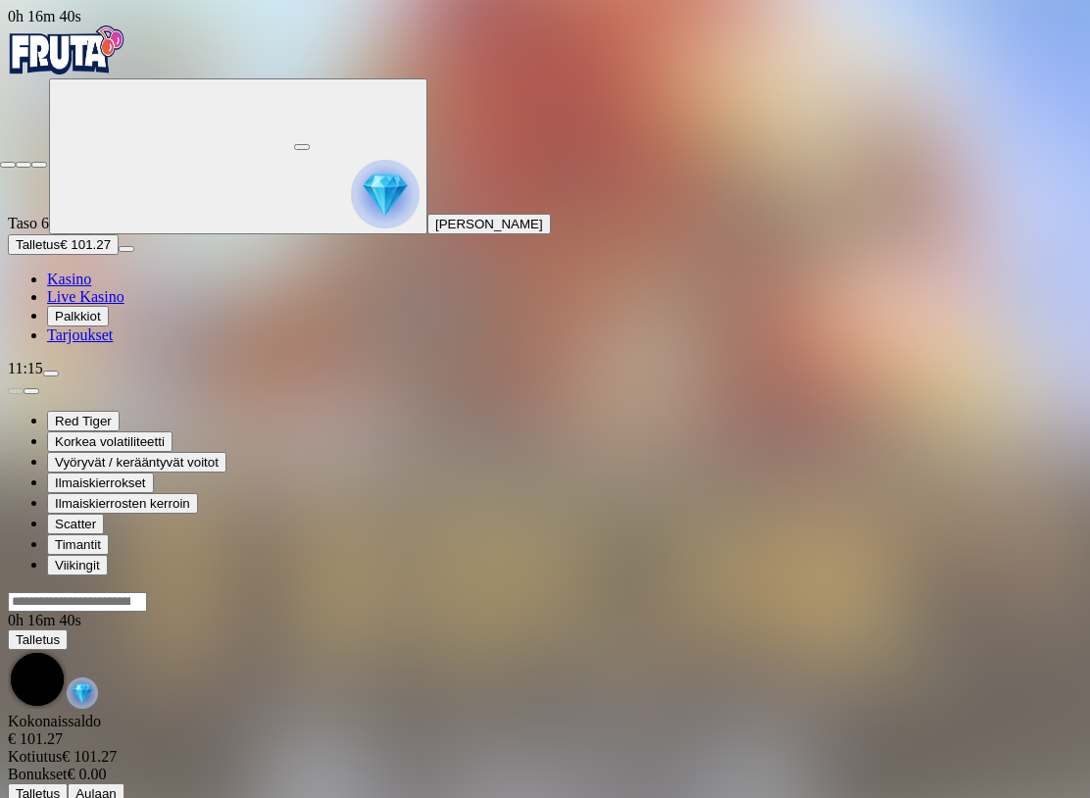
click at [39, 165] on span "fullscreen-exit icon" at bounding box center [39, 165] width 0 height 0
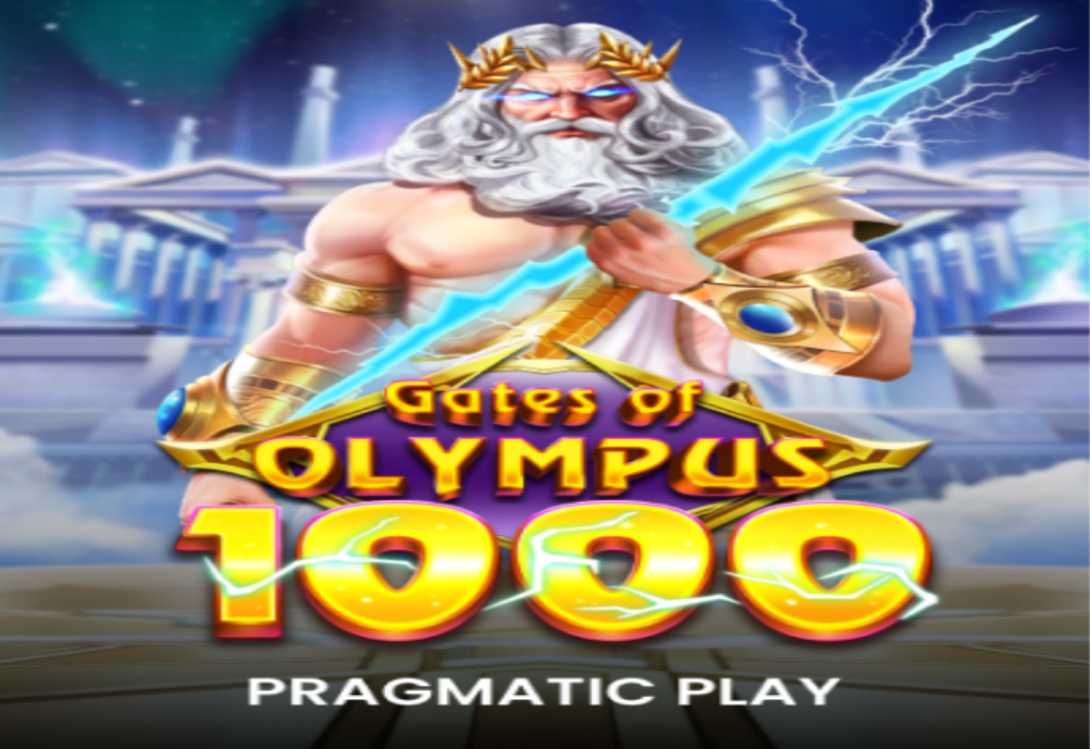
click at [91, 287] on span "Kasino" at bounding box center [69, 278] width 44 height 17
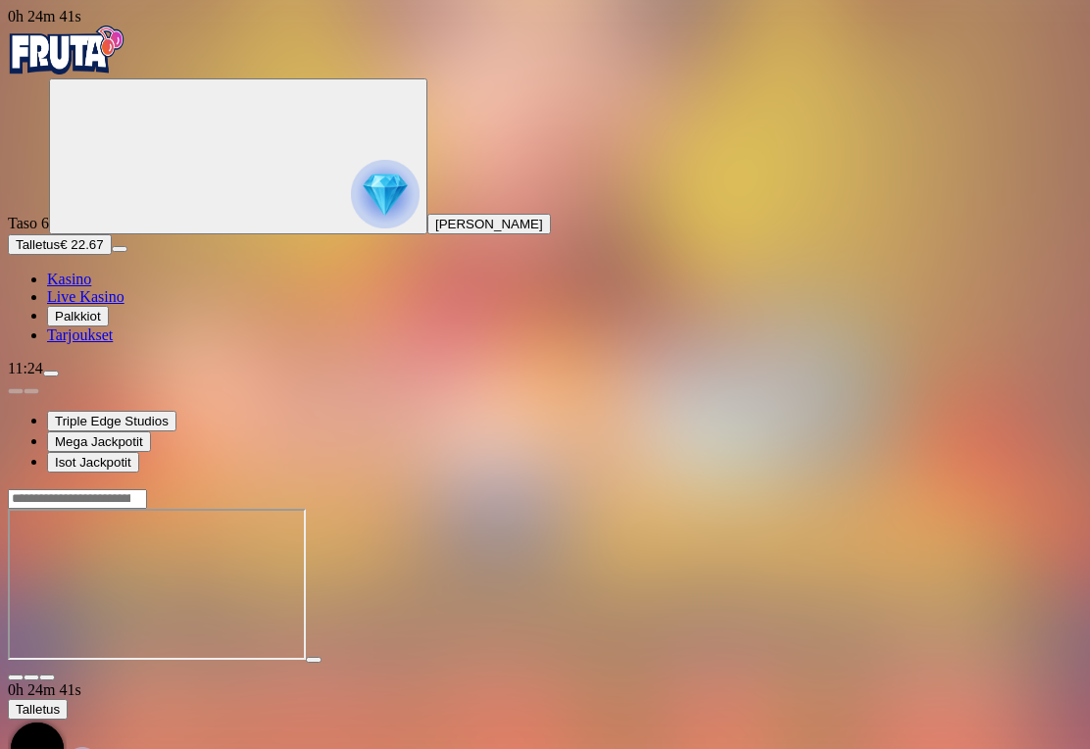
click at [47, 677] on span "fullscreen icon" at bounding box center [47, 677] width 0 height 0
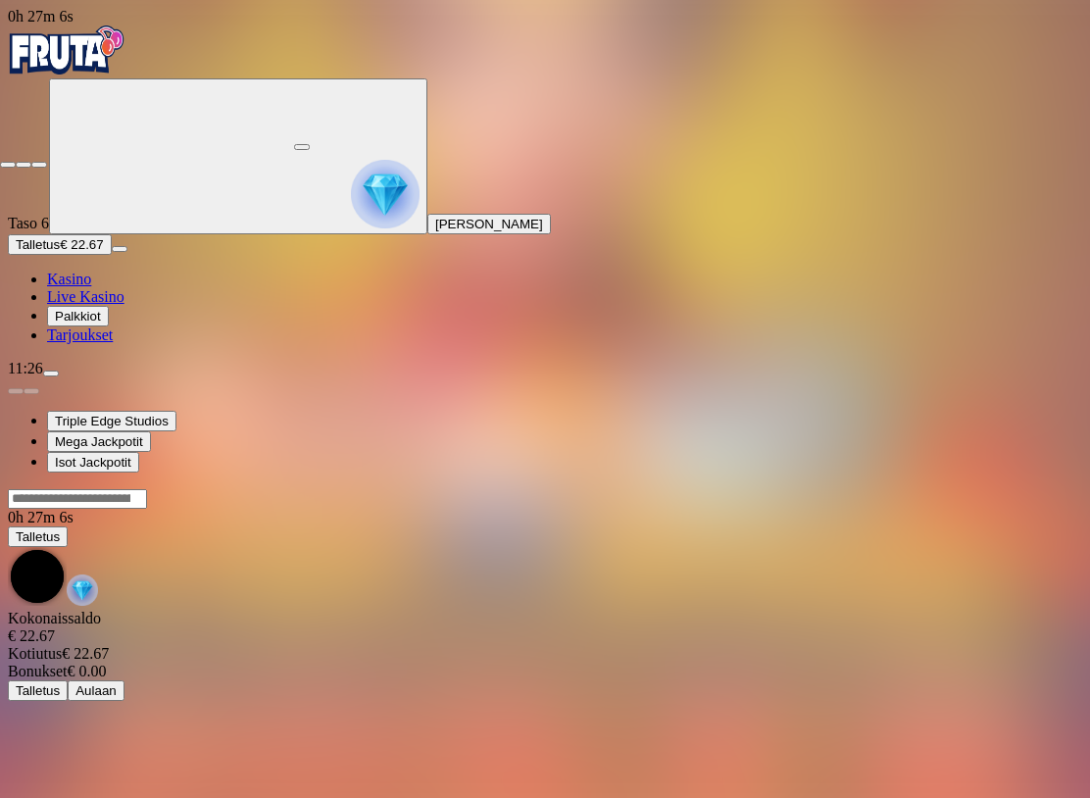
click at [8, 165] on span "close icon" at bounding box center [8, 165] width 0 height 0
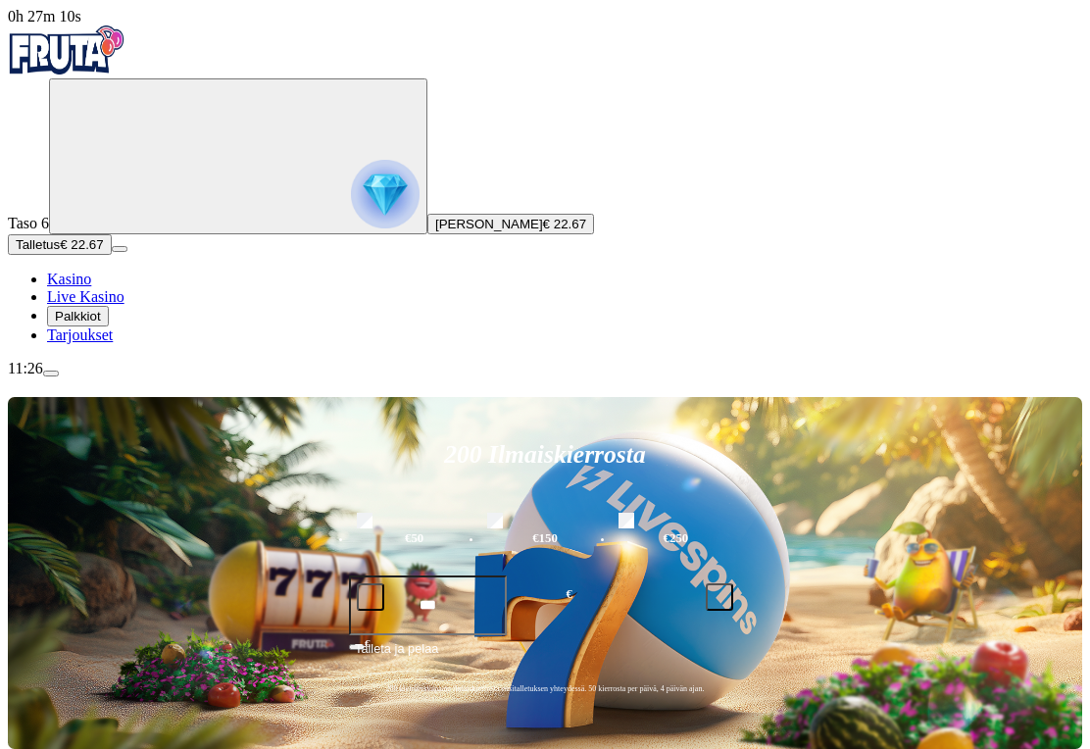
click at [51, 373] on span "menu icon" at bounding box center [51, 373] width 0 height 0
